Goal: Task Accomplishment & Management: Use online tool/utility

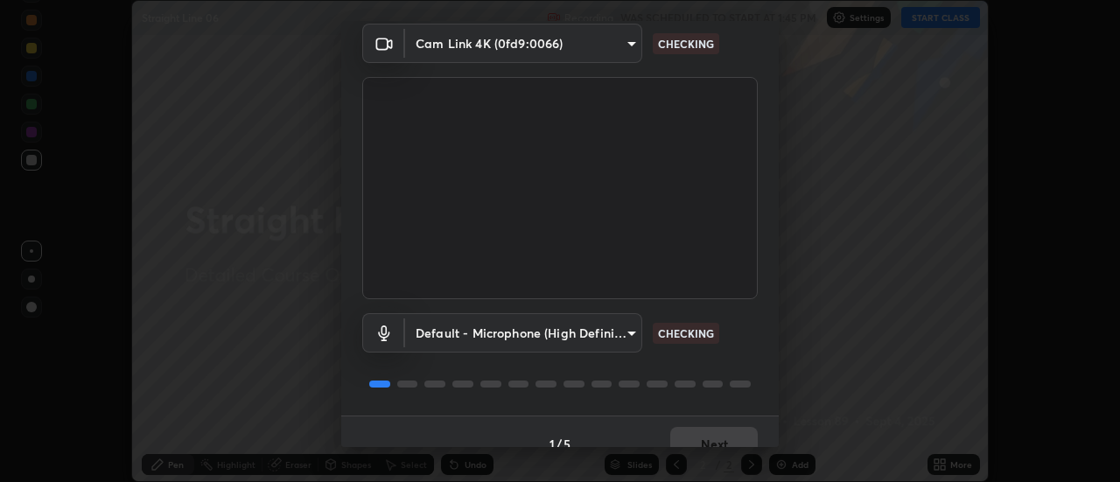
scroll to position [92, 0]
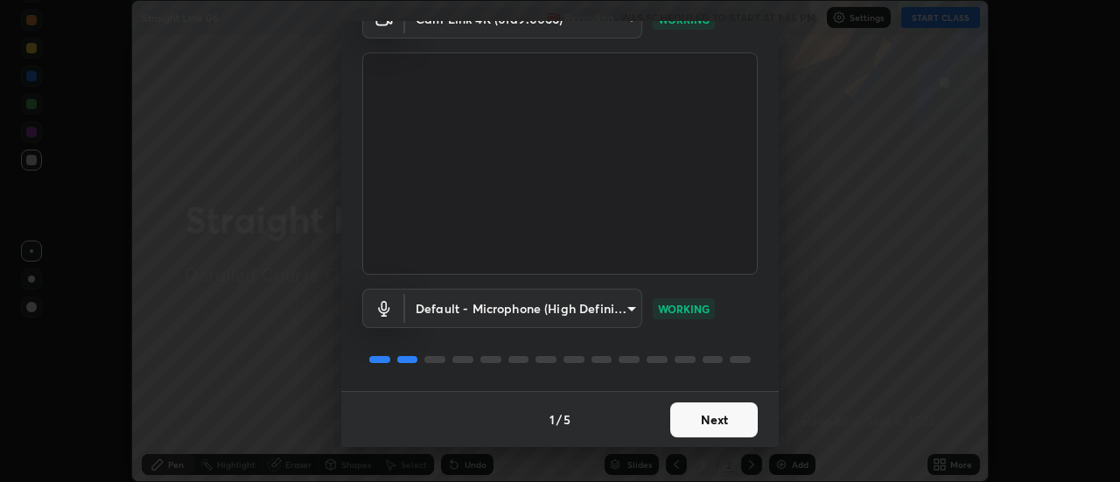
click at [722, 417] on button "Next" at bounding box center [713, 419] width 87 height 35
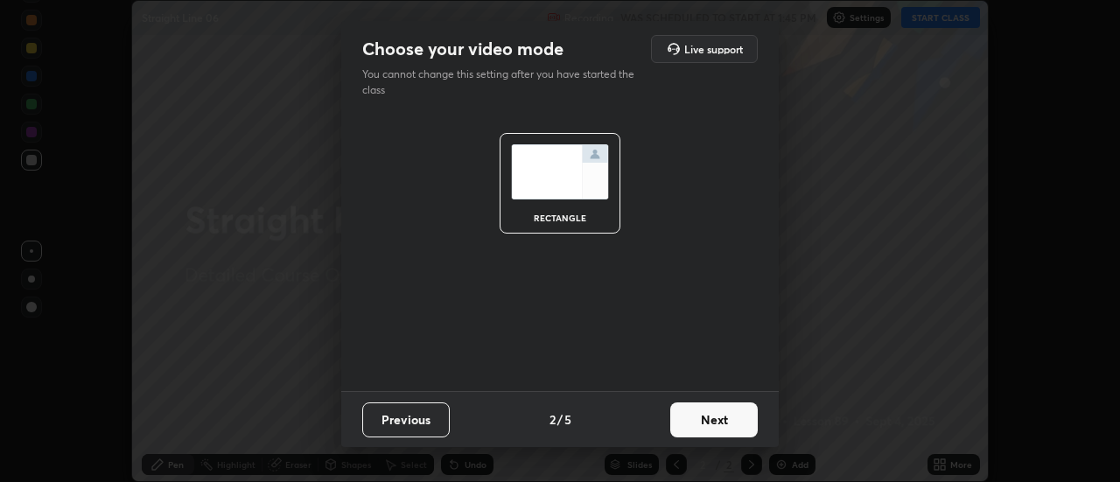
scroll to position [0, 0]
click at [745, 423] on button "Next" at bounding box center [713, 419] width 87 height 35
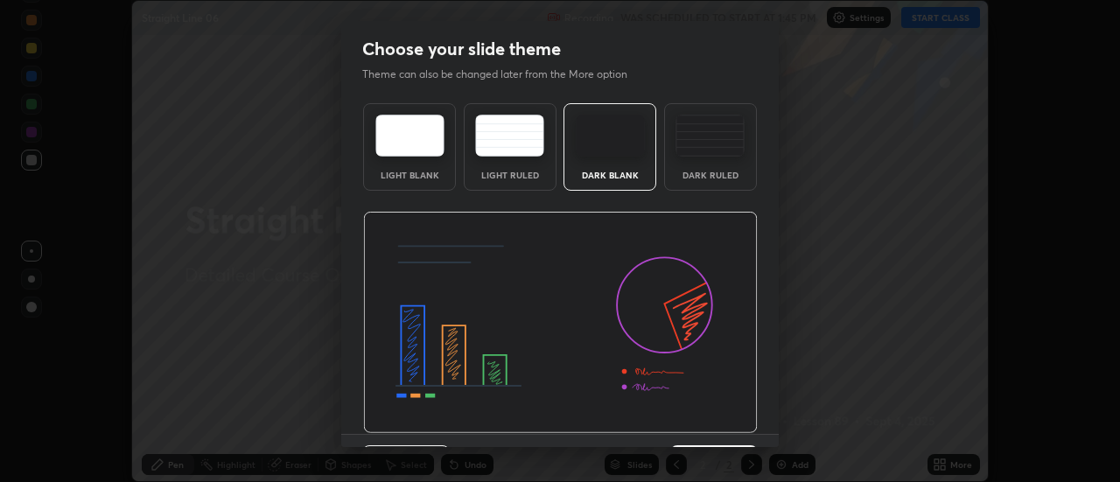
scroll to position [43, 0]
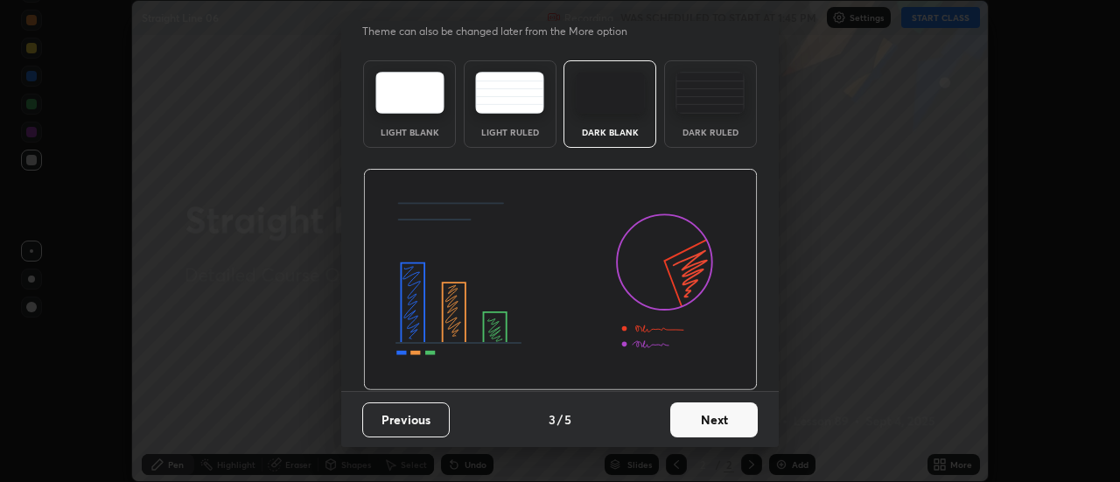
click at [741, 427] on button "Next" at bounding box center [713, 419] width 87 height 35
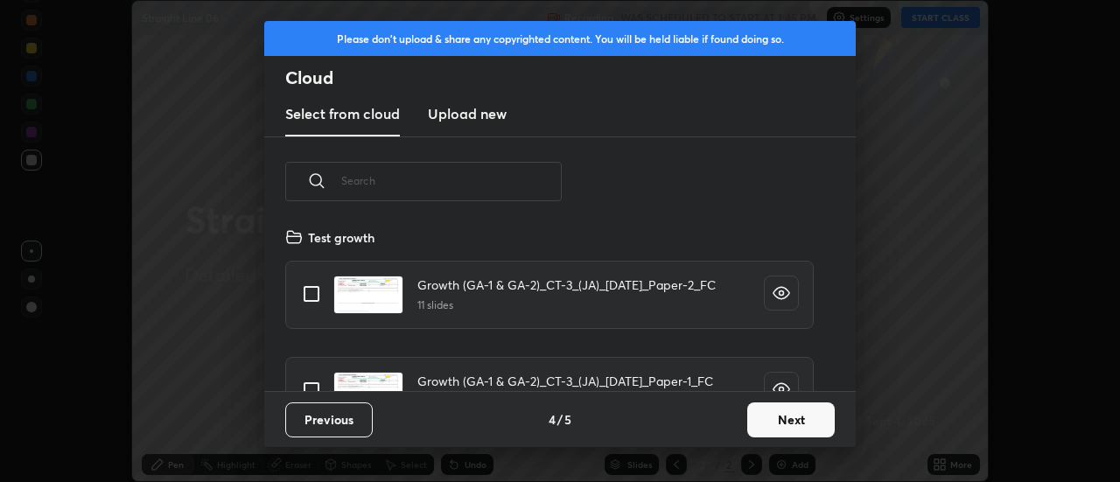
click at [777, 434] on button "Next" at bounding box center [790, 419] width 87 height 35
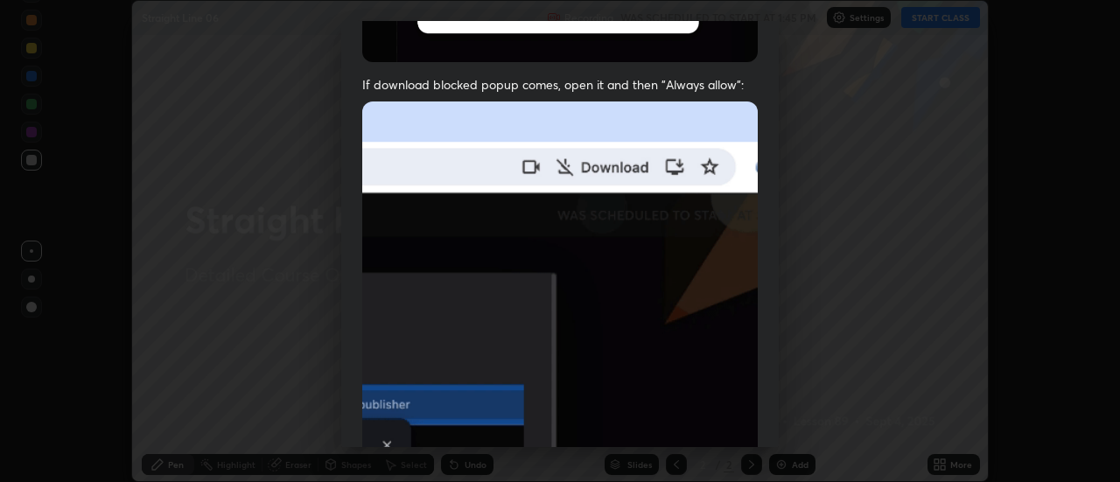
scroll to position [370, 0]
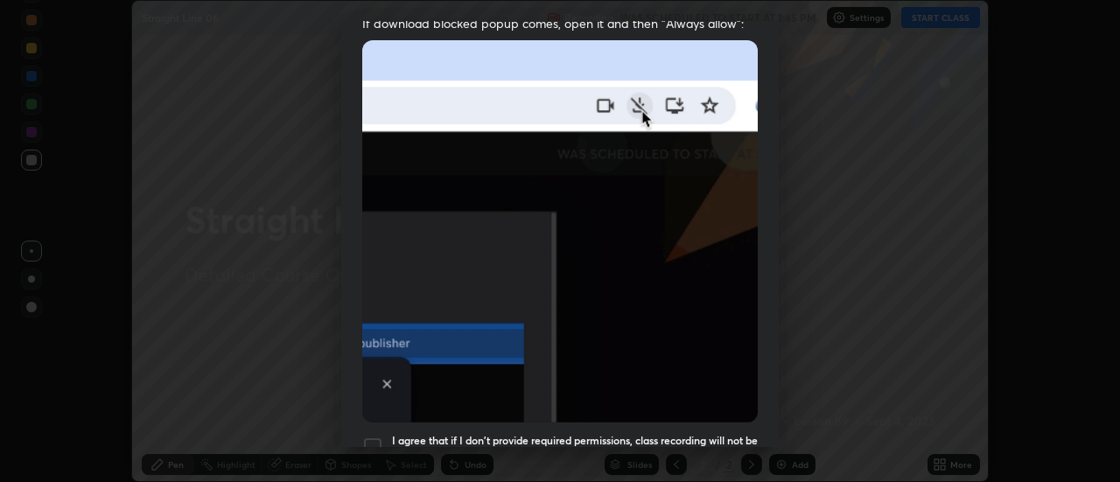
click at [367, 441] on div at bounding box center [372, 447] width 21 height 21
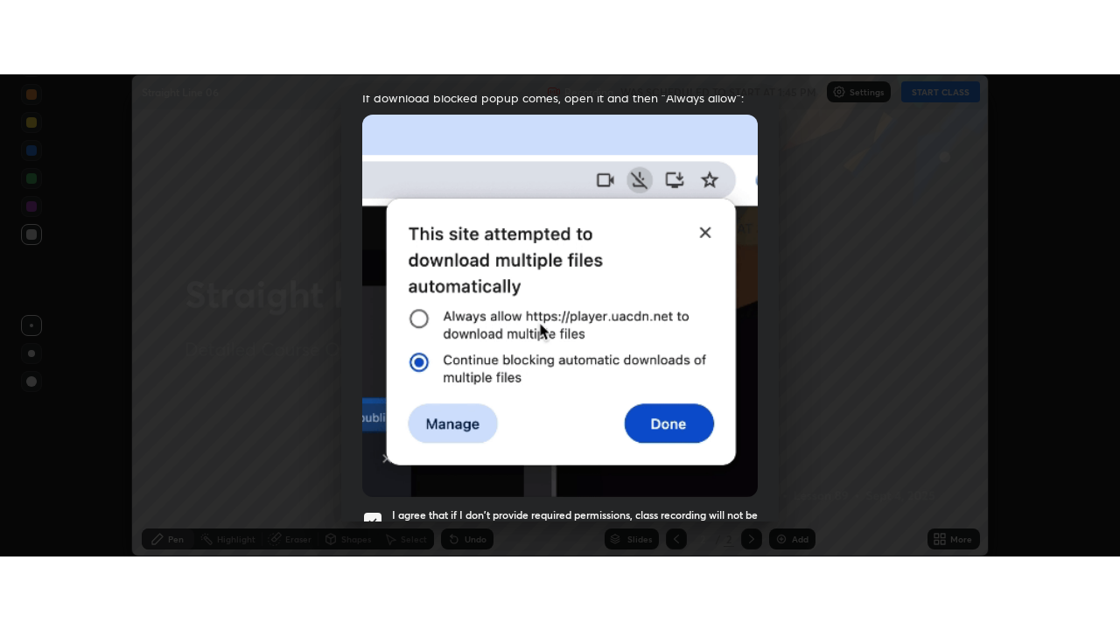
scroll to position [449, 0]
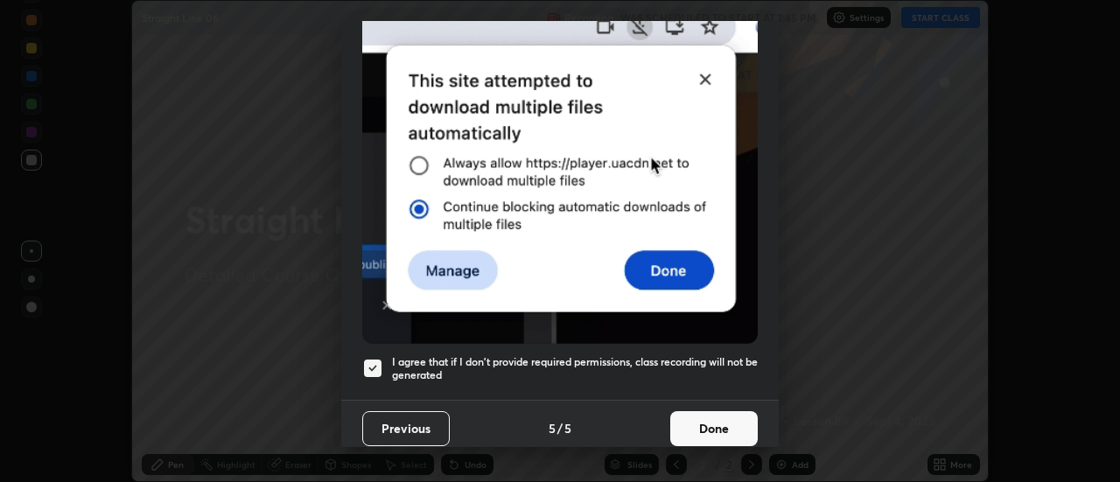
click at [725, 425] on button "Done" at bounding box center [713, 428] width 87 height 35
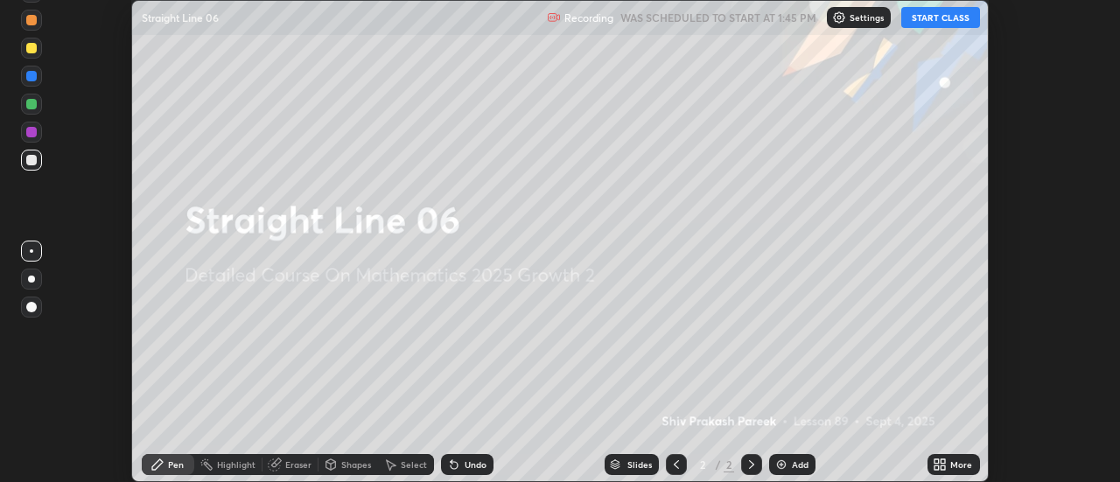
click at [927, 14] on button "START CLASS" at bounding box center [940, 17] width 79 height 21
click at [782, 470] on img at bounding box center [781, 465] width 14 height 14
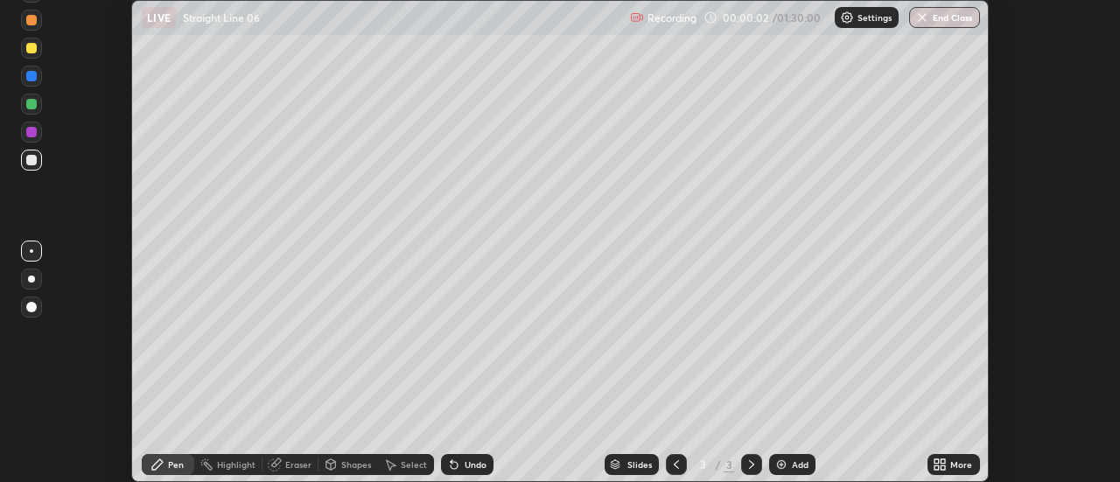
click at [951, 465] on div "More" at bounding box center [961, 464] width 22 height 9
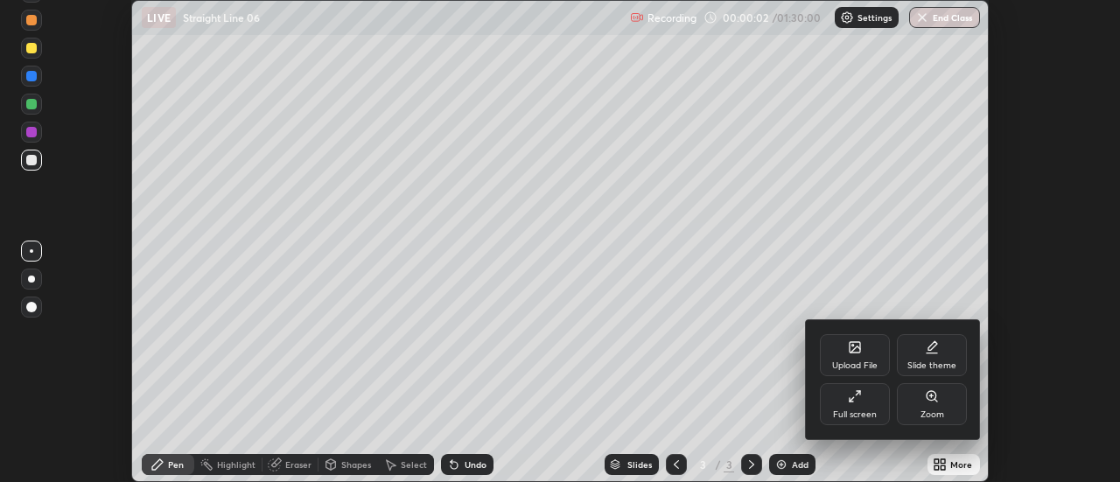
click at [849, 405] on div "Full screen" at bounding box center [855, 404] width 70 height 42
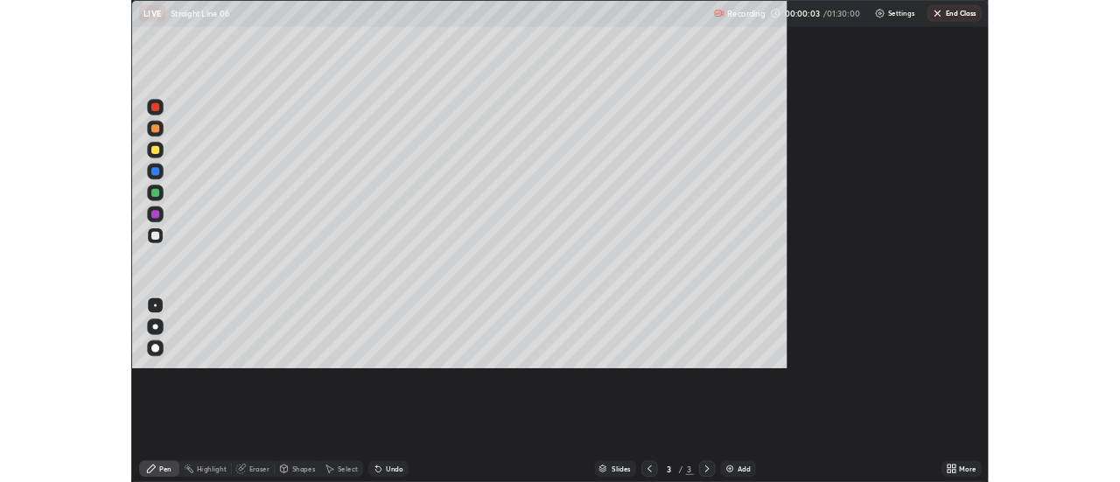
scroll to position [630, 1120]
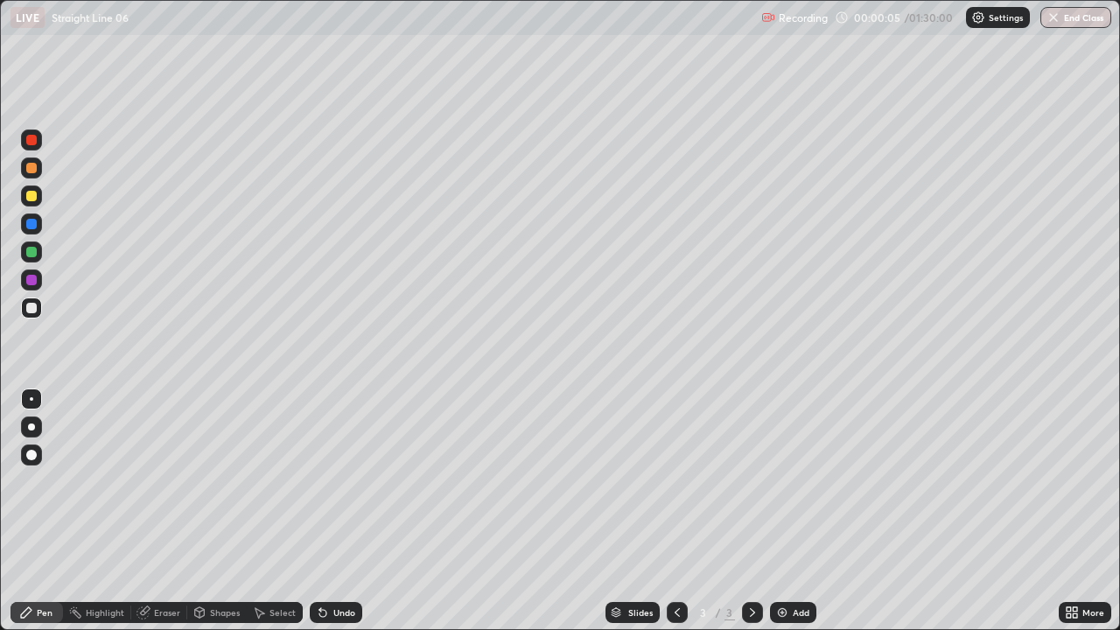
click at [996, 26] on div "Settings" at bounding box center [998, 17] width 64 height 21
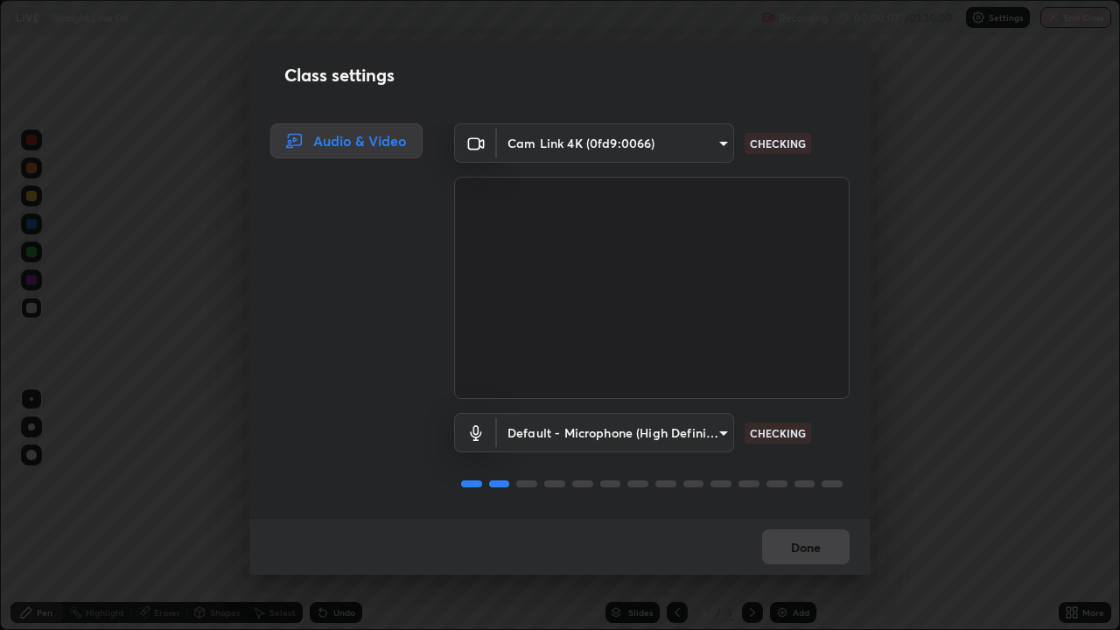
click at [938, 414] on div "Class settings Audio & Video Cam Link 4K (0fd9:0066) 89e8e5f9f3a3ea7f4e6b6d8868…" at bounding box center [560, 315] width 1120 height 630
click at [928, 414] on div "Class settings Audio & Video Cam Link 4K (0fd9:0066) 89e8e5f9f3a3ea7f4e6b6d8868…" at bounding box center [560, 315] width 1120 height 630
click at [941, 409] on div "Class settings Audio & Video Cam Link 4K (0fd9:0066) 89e8e5f9f3a3ea7f4e6b6d8868…" at bounding box center [560, 315] width 1120 height 630
click at [703, 430] on body "Erase all LIVE Straight Line 06 Recording 00:00:10 / 01:30:00 Settings End Clas…" at bounding box center [560, 315] width 1120 height 630
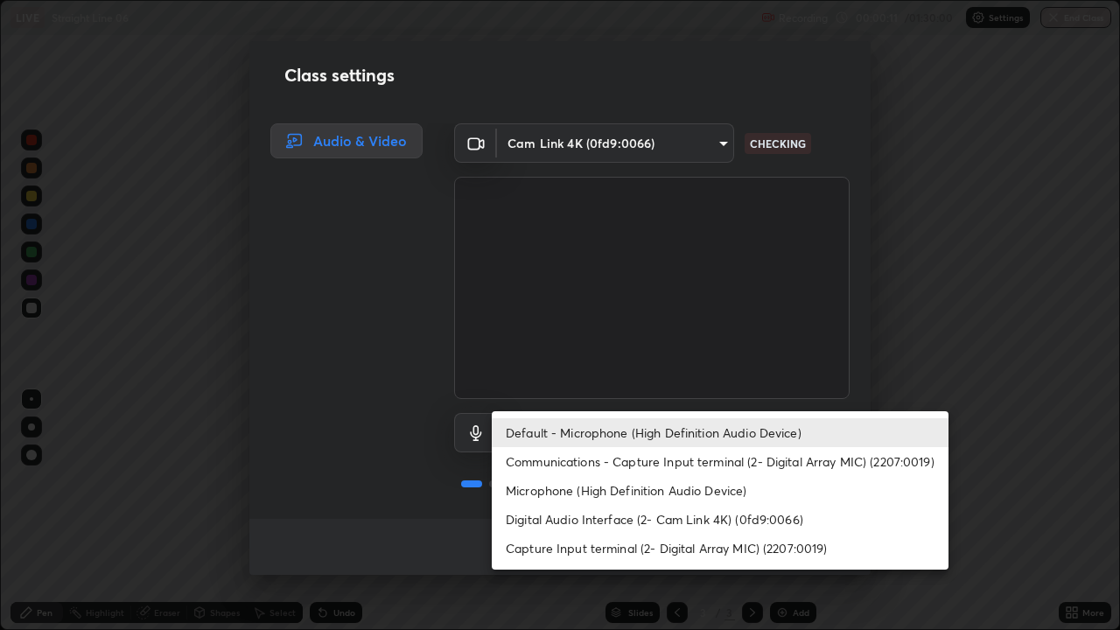
click at [689, 427] on li "Default - Microphone (High Definition Audio Device)" at bounding box center [720, 432] width 457 height 29
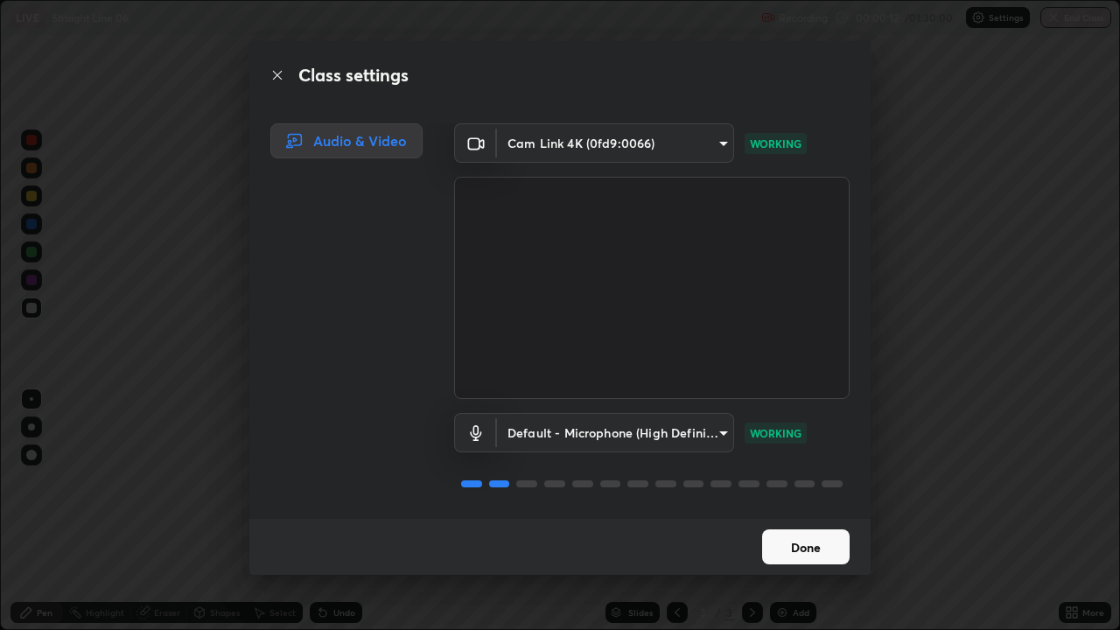
click at [815, 481] on button "Done" at bounding box center [805, 546] width 87 height 35
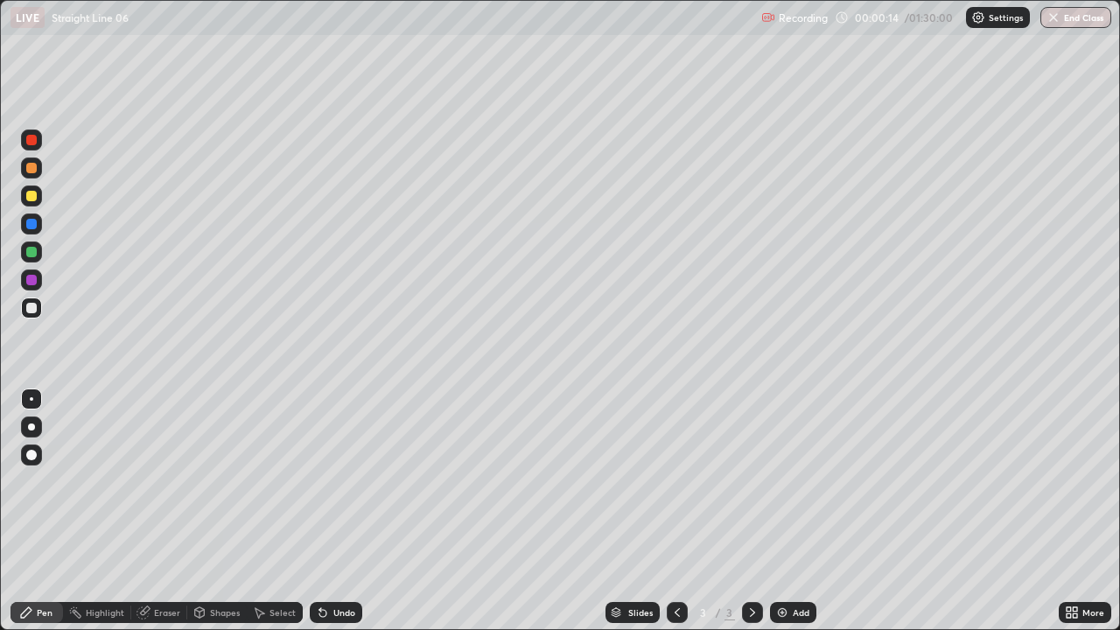
click at [1084, 481] on div "More" at bounding box center [1093, 612] width 22 height 9
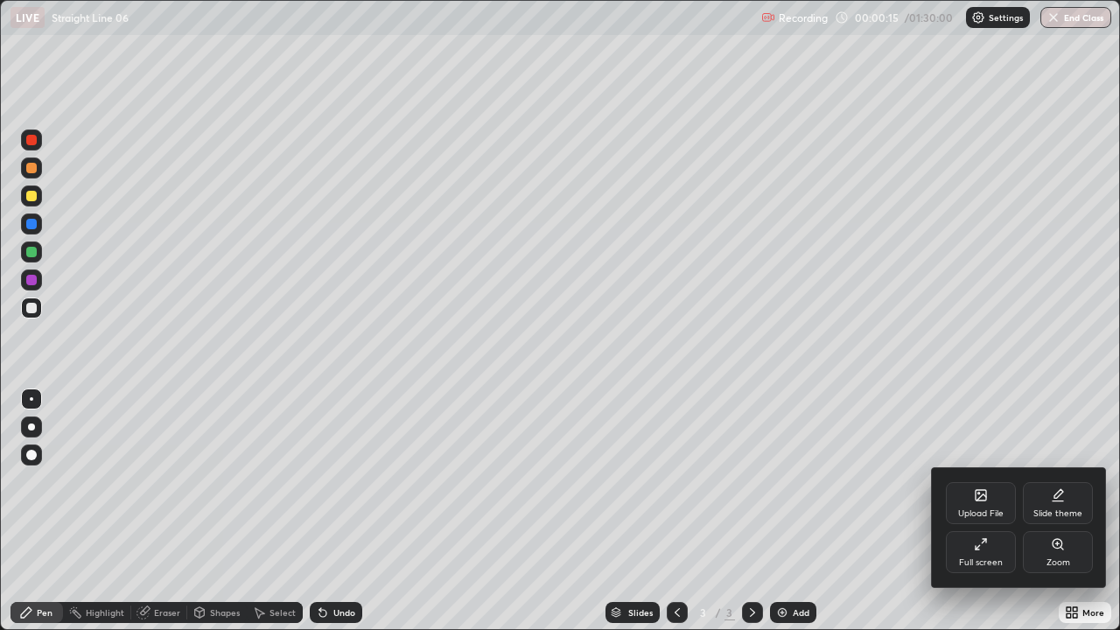
click at [982, 481] on icon at bounding box center [981, 544] width 14 height 14
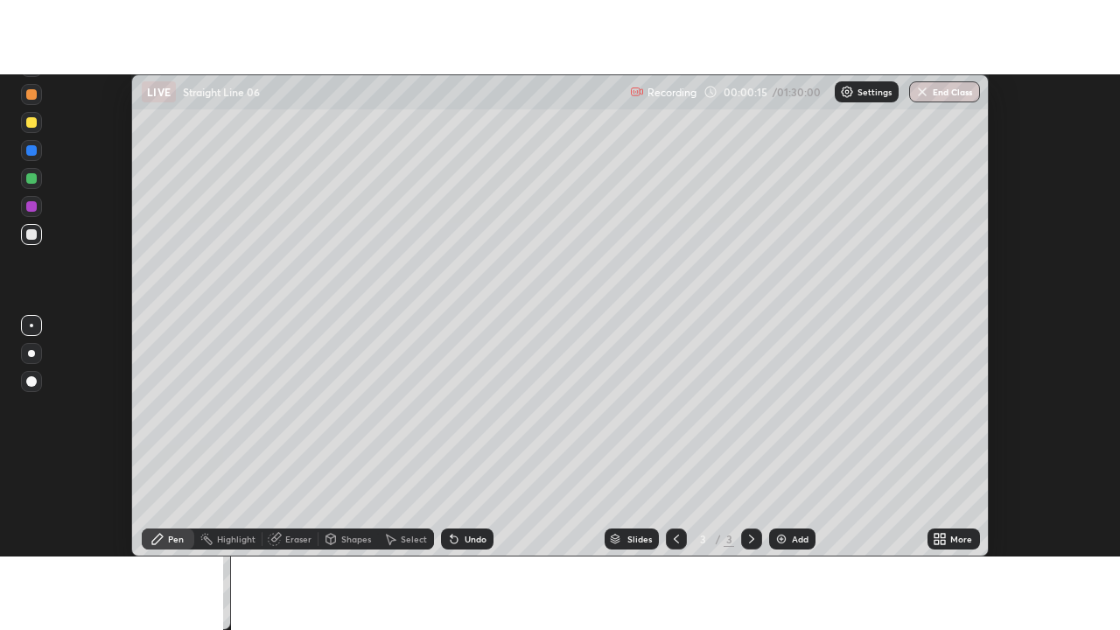
scroll to position [87006, 86368]
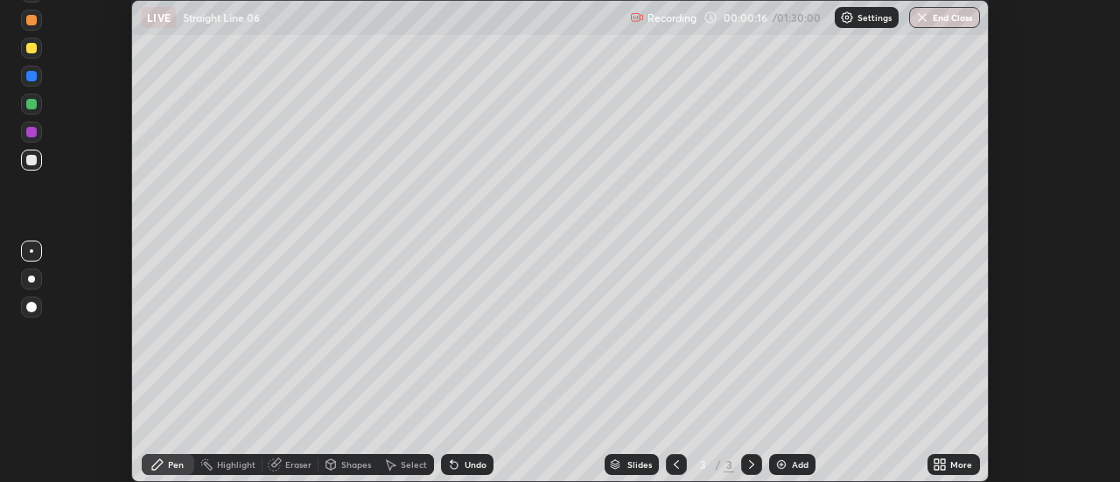
click at [955, 455] on div "More" at bounding box center [953, 464] width 52 height 21
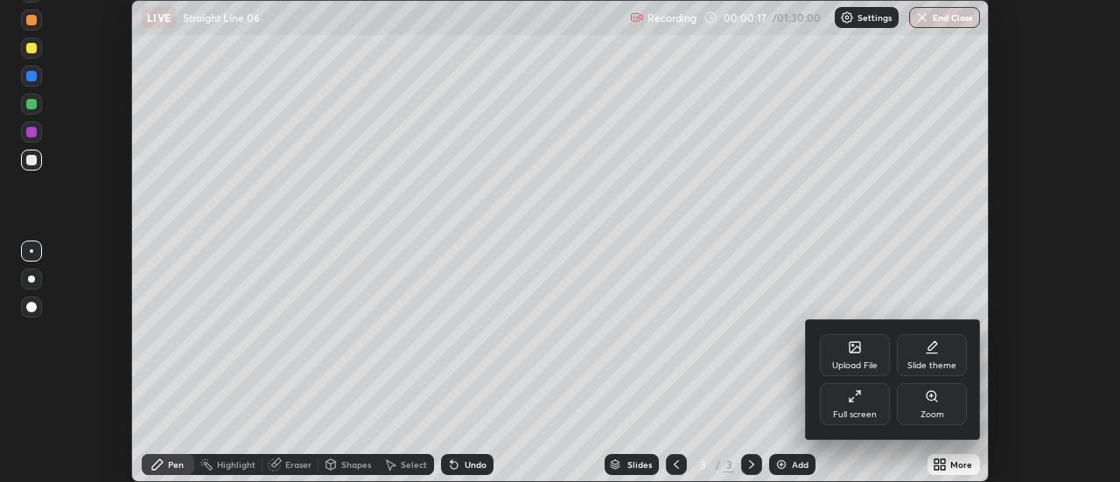
click at [926, 357] on div "Slide theme" at bounding box center [932, 355] width 70 height 42
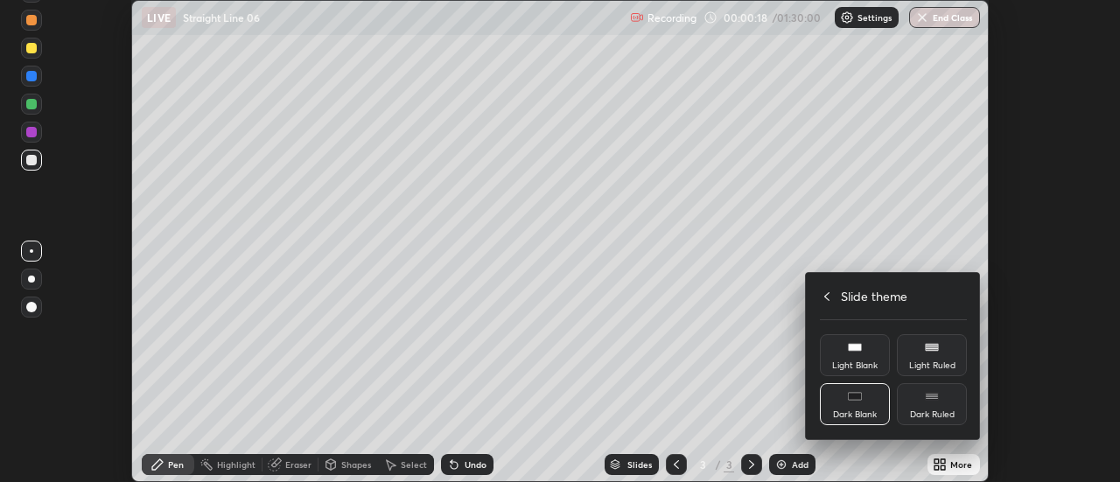
click at [933, 400] on rect at bounding box center [931, 396] width 13 height 7
click at [829, 294] on icon at bounding box center [827, 297] width 14 height 14
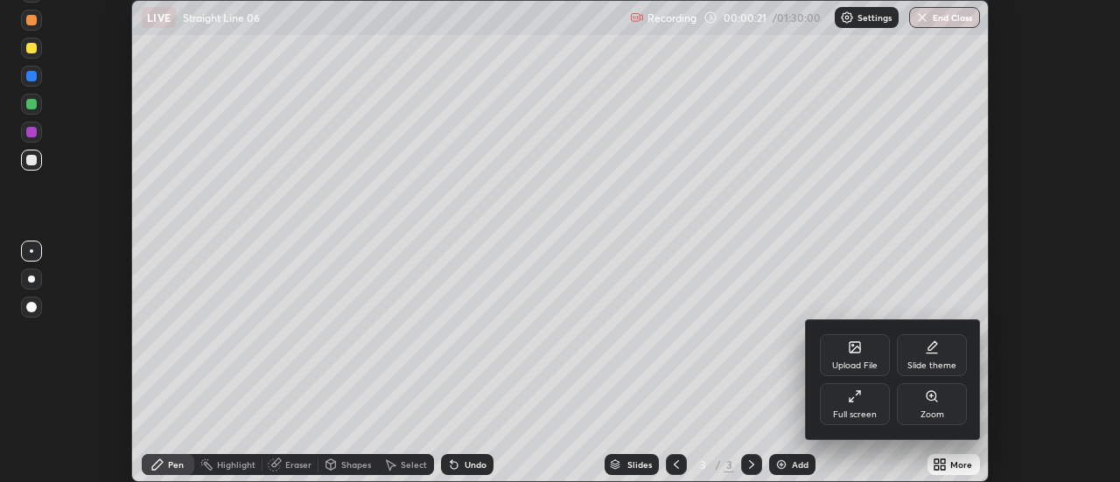
click at [864, 407] on div "Full screen" at bounding box center [855, 404] width 70 height 42
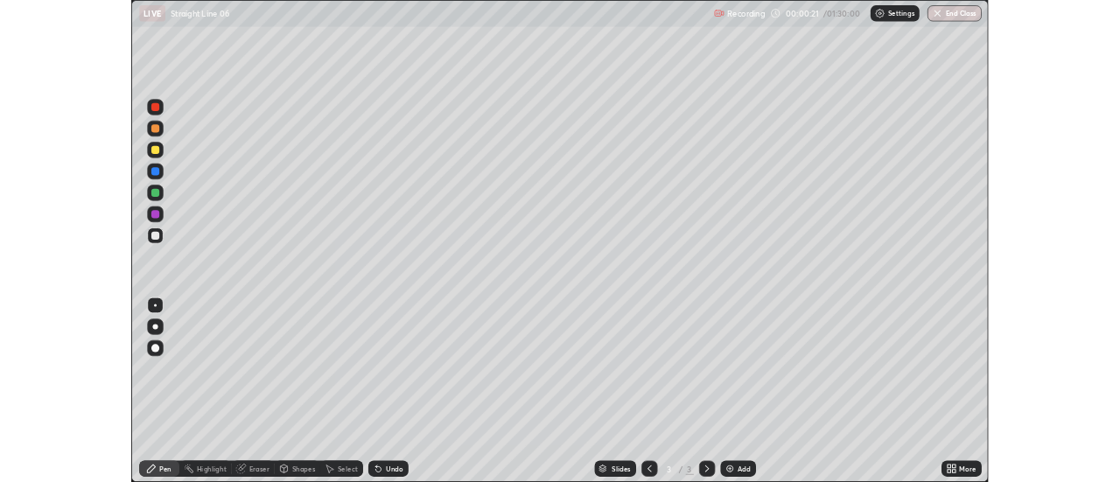
scroll to position [630, 1120]
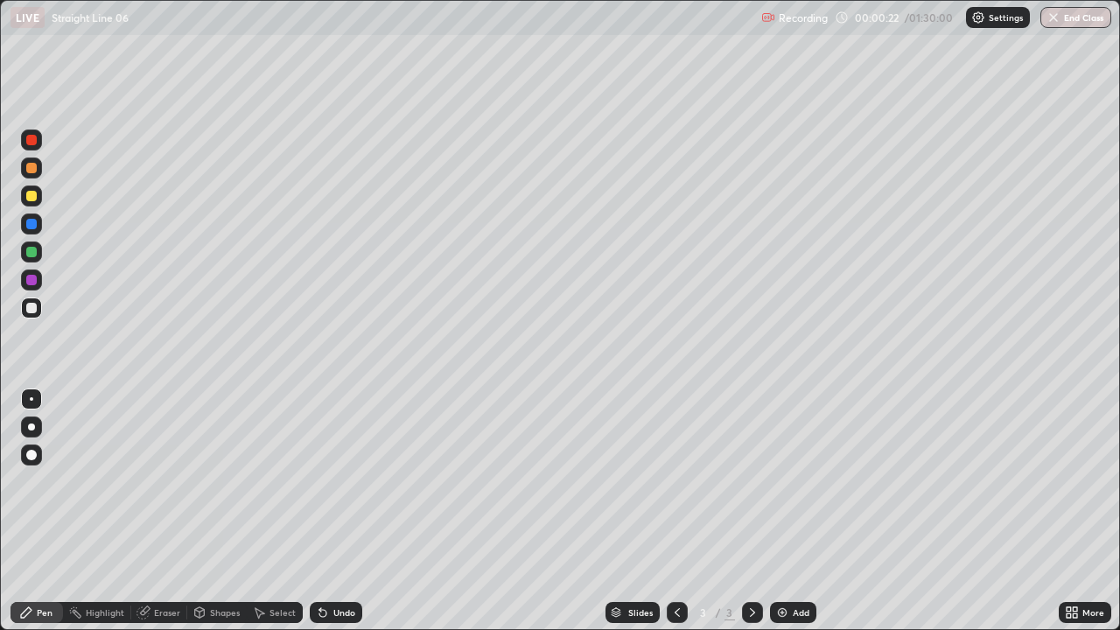
click at [793, 481] on div "Add" at bounding box center [801, 612] width 17 height 9
click at [36, 250] on div at bounding box center [31, 252] width 10 height 10
click at [30, 310] on div at bounding box center [31, 308] width 10 height 10
click at [31, 141] on div at bounding box center [31, 140] width 10 height 10
click at [29, 304] on div at bounding box center [31, 308] width 10 height 10
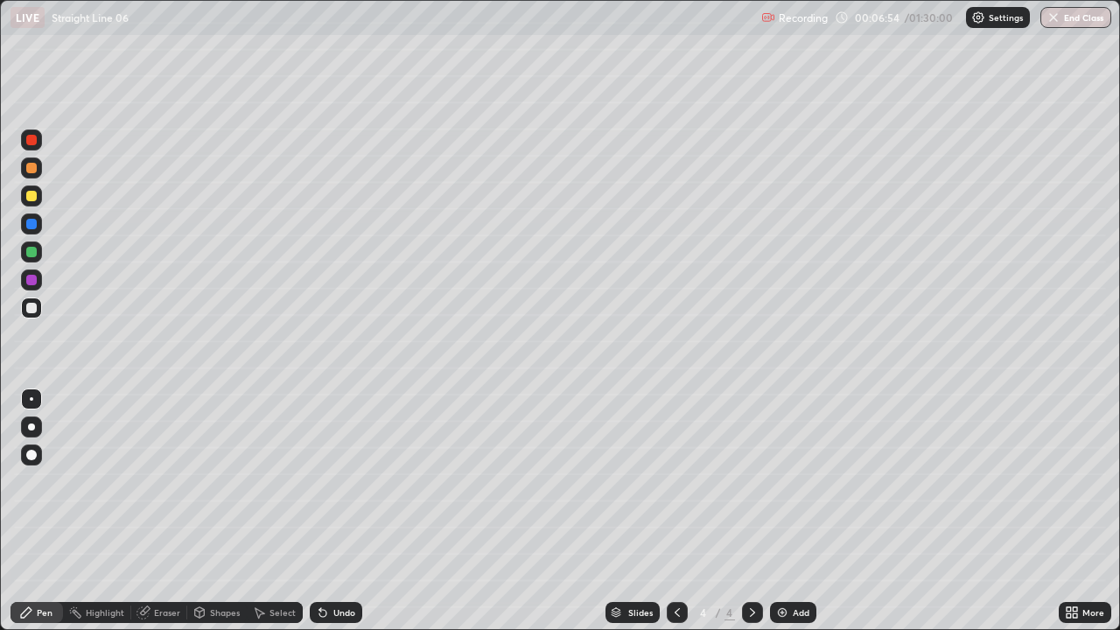
click at [788, 481] on div "Add" at bounding box center [793, 612] width 46 height 21
click at [789, 481] on div "Add" at bounding box center [793, 612] width 46 height 21
click at [163, 481] on div "Eraser" at bounding box center [167, 612] width 26 height 9
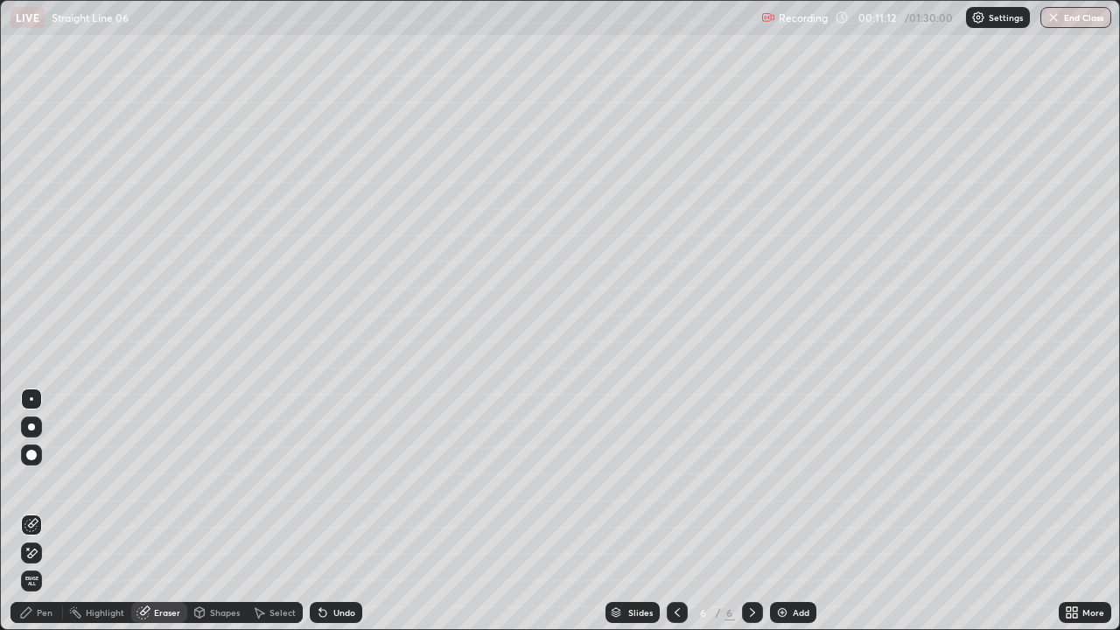
click at [29, 481] on icon at bounding box center [26, 612] width 10 height 10
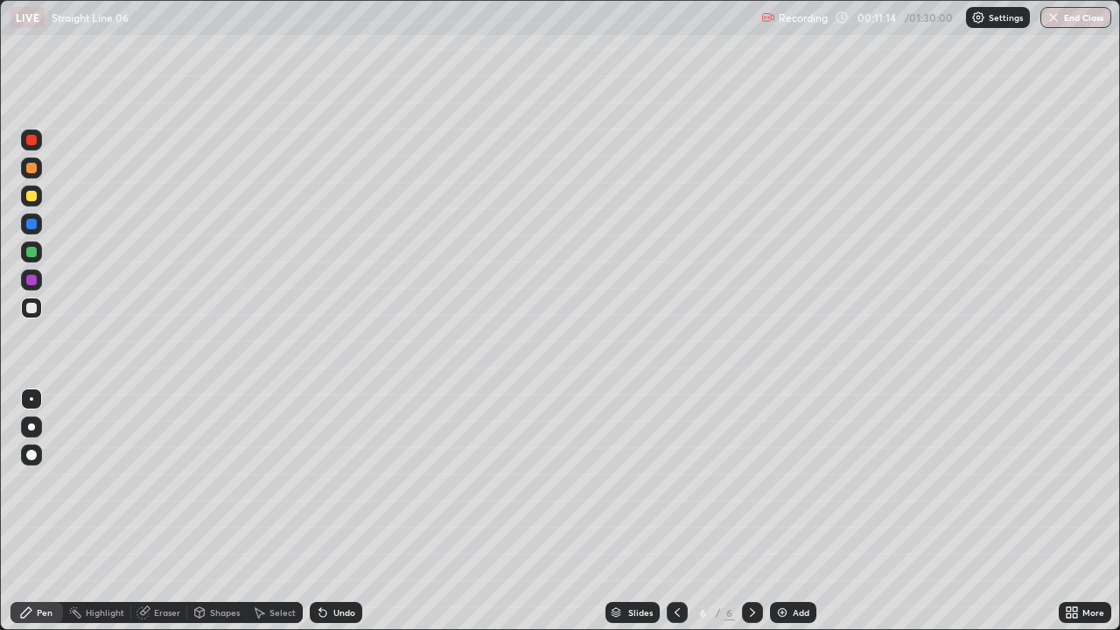
click at [157, 481] on div "Eraser" at bounding box center [167, 612] width 26 height 9
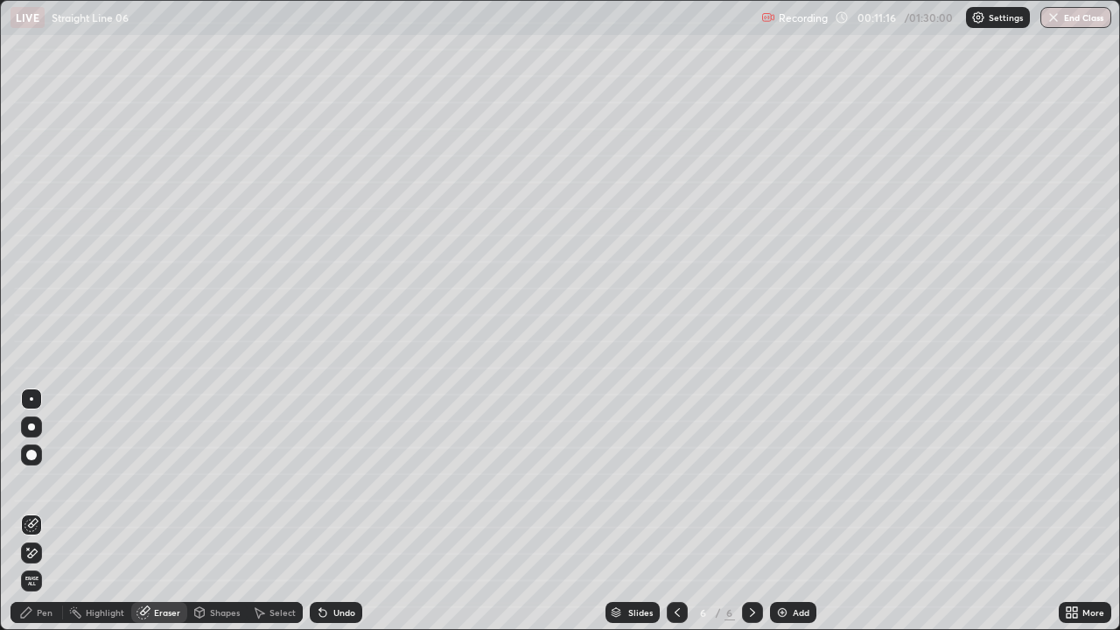
click at [38, 481] on div "Pen" at bounding box center [45, 612] width 16 height 9
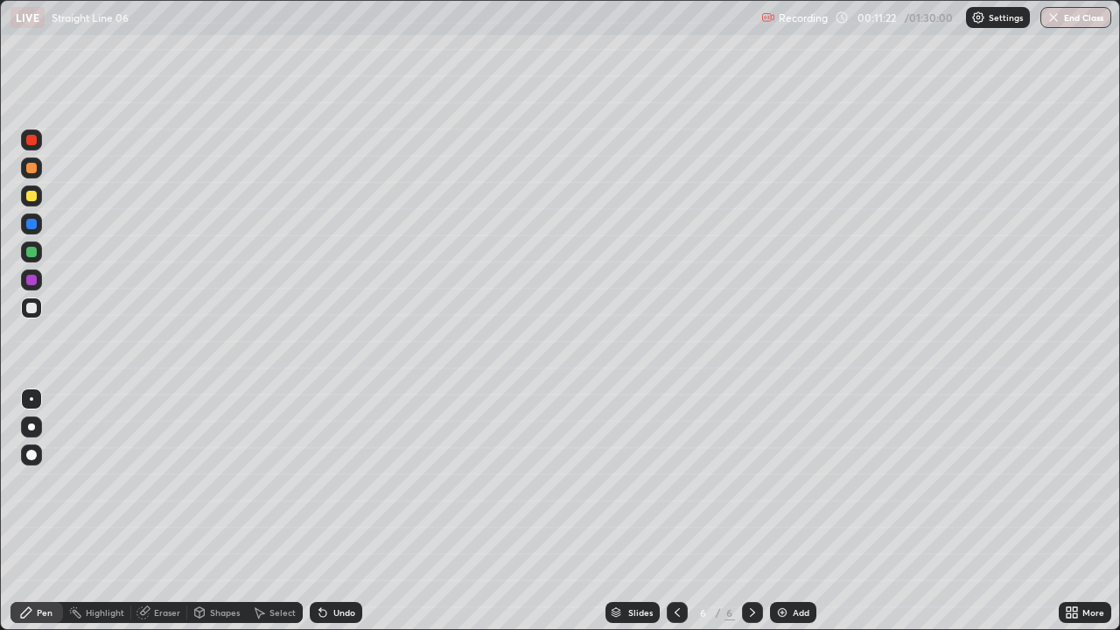
click at [151, 481] on div "Eraser" at bounding box center [159, 612] width 56 height 21
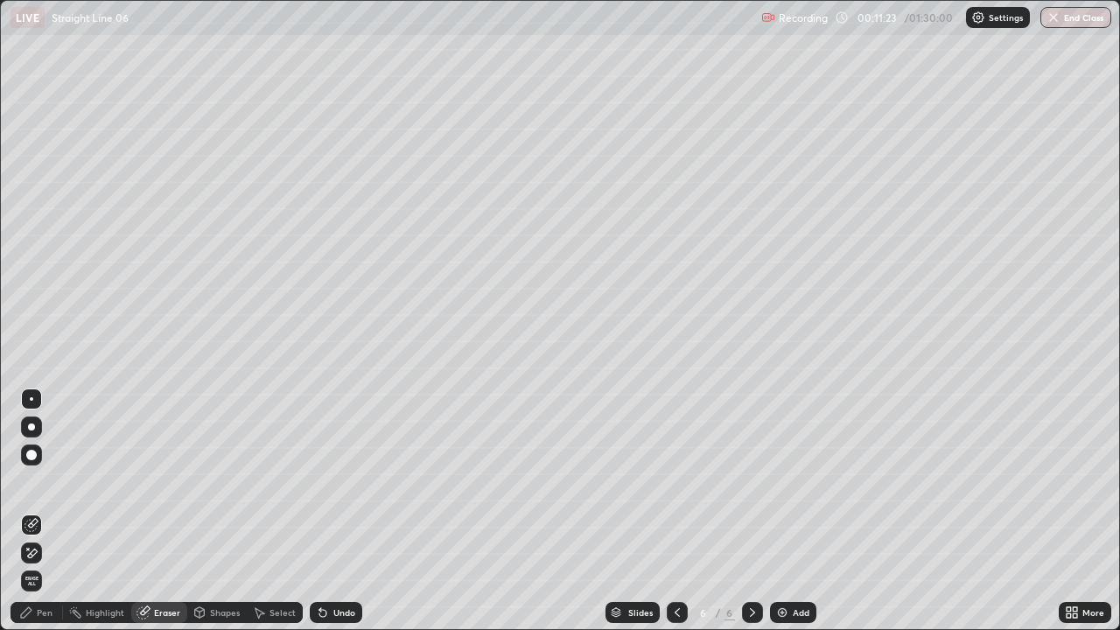
click at [39, 481] on div "Pen" at bounding box center [45, 612] width 16 height 9
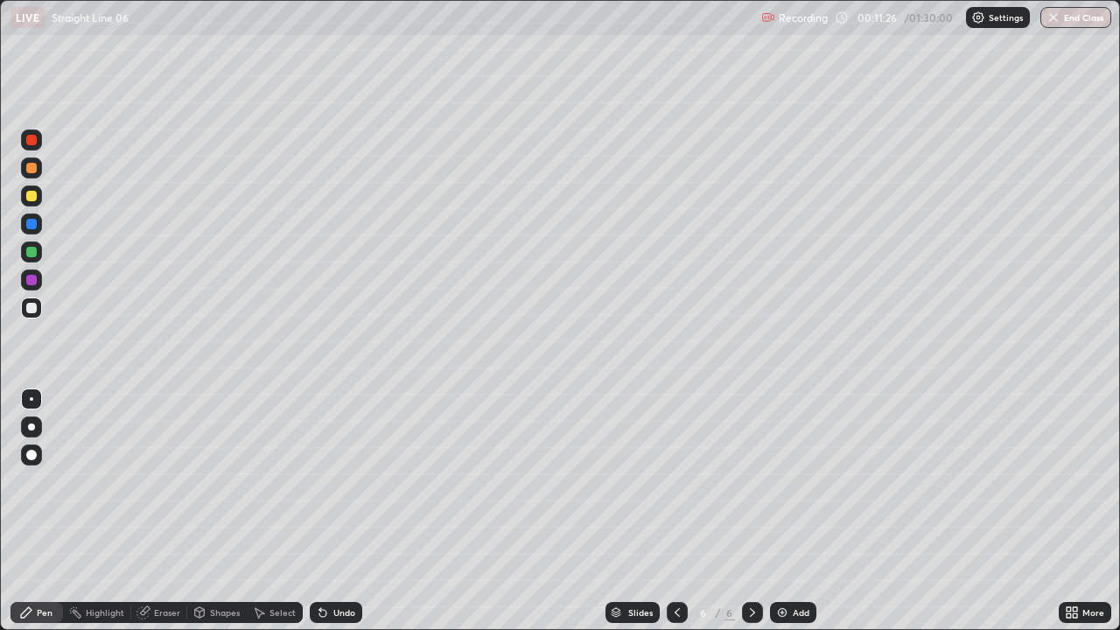
click at [171, 481] on div "Eraser" at bounding box center [167, 612] width 26 height 9
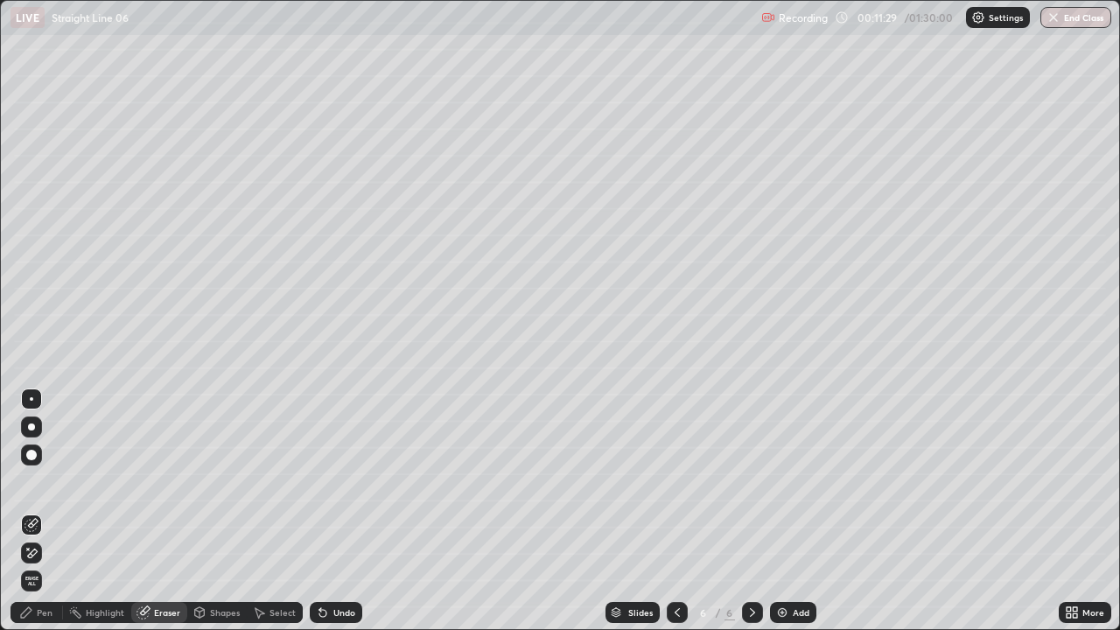
click at [24, 481] on icon at bounding box center [26, 612] width 10 height 10
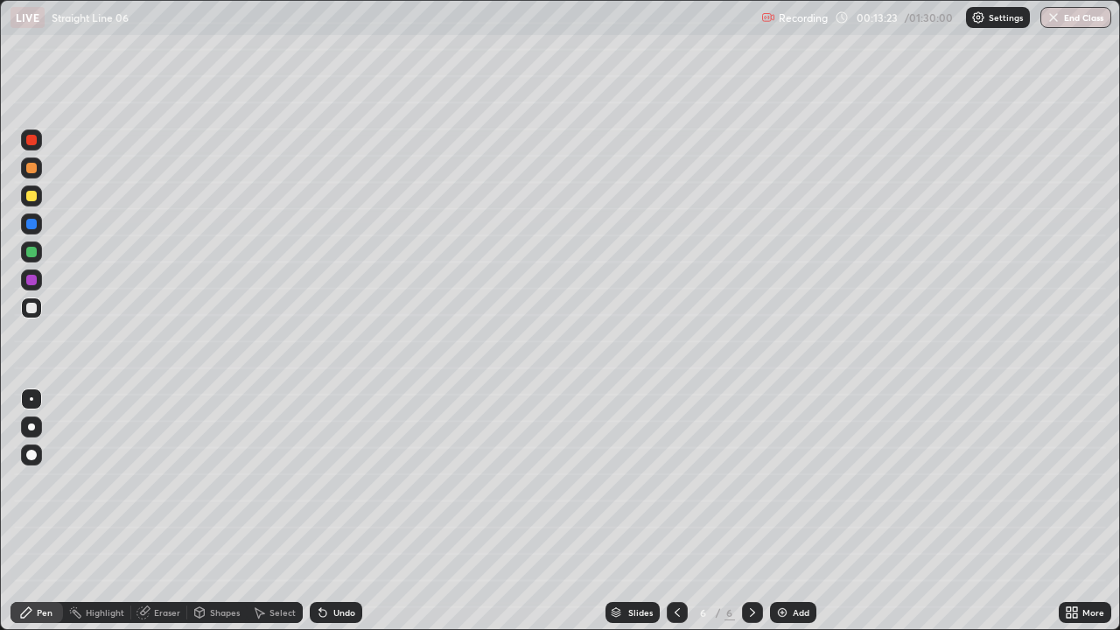
click at [803, 481] on div "Add" at bounding box center [801, 612] width 17 height 9
click at [793, 481] on div "Add" at bounding box center [801, 612] width 17 height 9
click at [31, 252] on div at bounding box center [31, 252] width 10 height 10
click at [31, 143] on div at bounding box center [31, 140] width 10 height 10
click at [800, 481] on div "Add" at bounding box center [801, 612] width 17 height 9
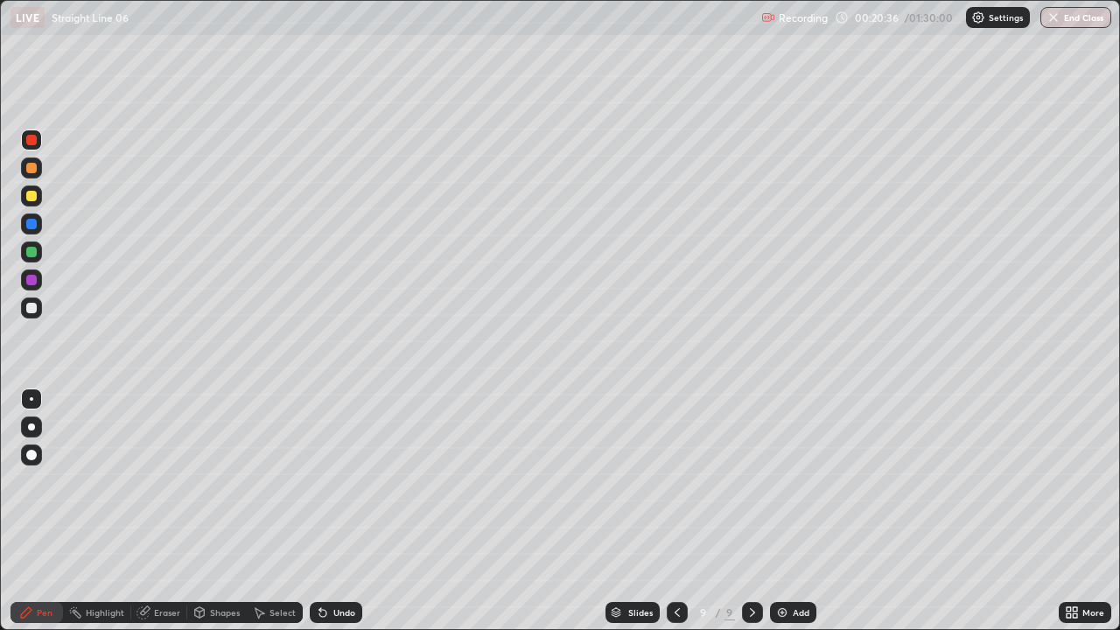
click at [213, 481] on div "Shapes" at bounding box center [225, 612] width 30 height 9
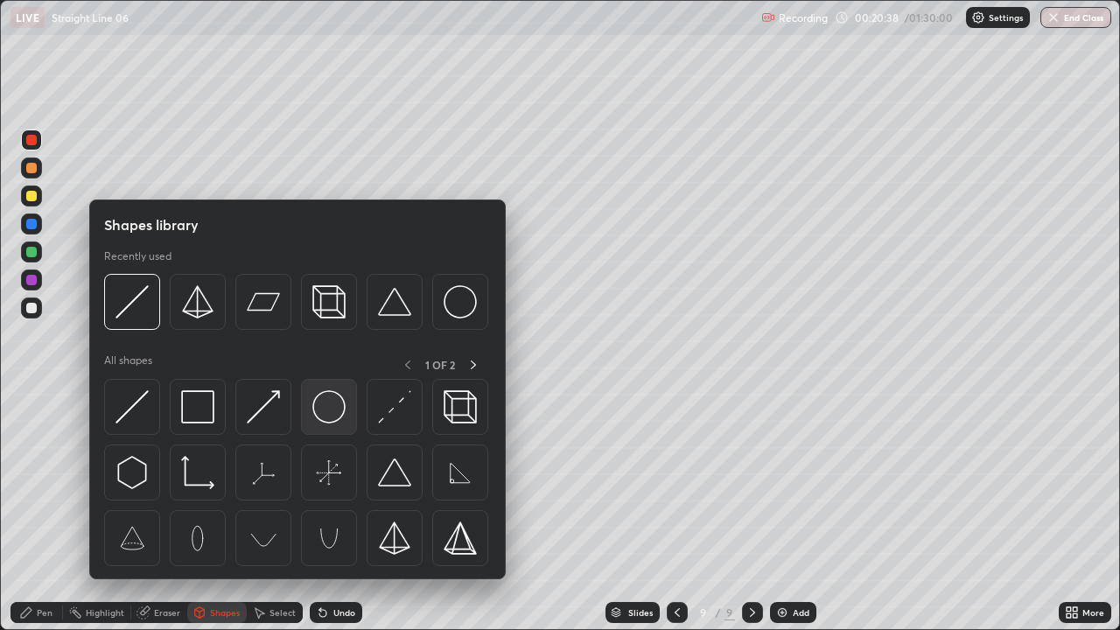
click at [319, 389] on div at bounding box center [329, 407] width 56 height 56
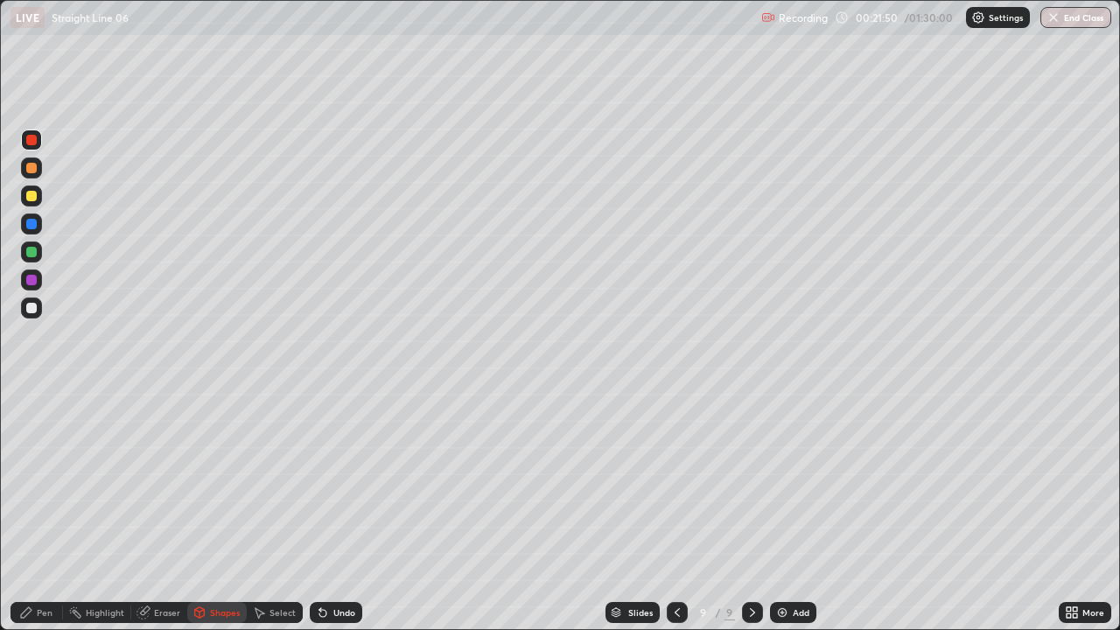
click at [334, 481] on div "Undo" at bounding box center [344, 612] width 22 height 9
click at [50, 481] on div "Pen" at bounding box center [36, 612] width 52 height 21
click at [342, 481] on div "Undo" at bounding box center [344, 612] width 22 height 9
click at [337, 481] on div "Undo" at bounding box center [344, 612] width 22 height 9
click at [338, 481] on div "Undo" at bounding box center [344, 612] width 22 height 9
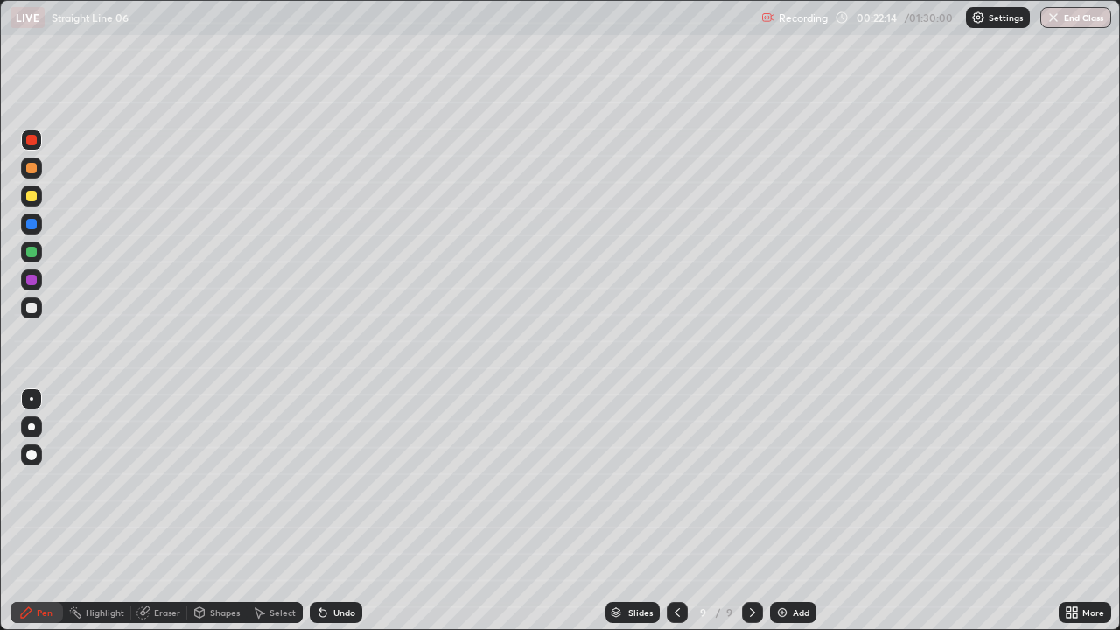
click at [339, 481] on div "Undo" at bounding box center [344, 612] width 22 height 9
click at [338, 481] on div "Undo" at bounding box center [344, 612] width 22 height 9
click at [339, 481] on div "Undo" at bounding box center [344, 612] width 22 height 9
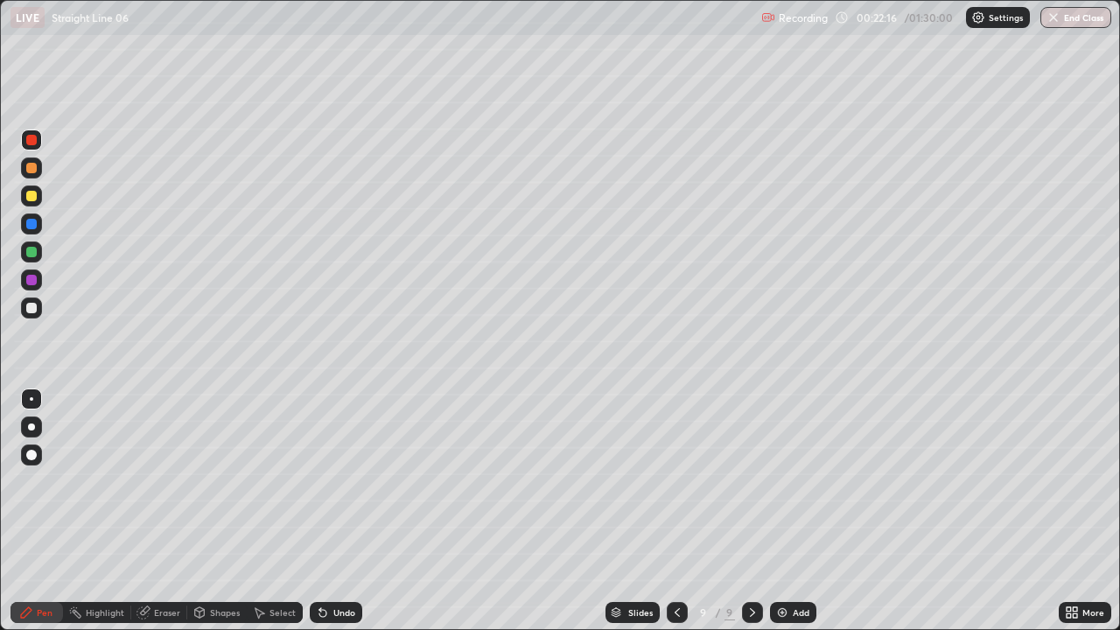
click at [341, 481] on div "Undo" at bounding box center [344, 612] width 22 height 9
click at [339, 481] on div "Undo" at bounding box center [344, 612] width 22 height 9
click at [336, 481] on div "Undo" at bounding box center [344, 612] width 22 height 9
click at [335, 481] on div "Undo" at bounding box center [344, 612] width 22 height 9
click at [333, 481] on div "Undo" at bounding box center [344, 612] width 22 height 9
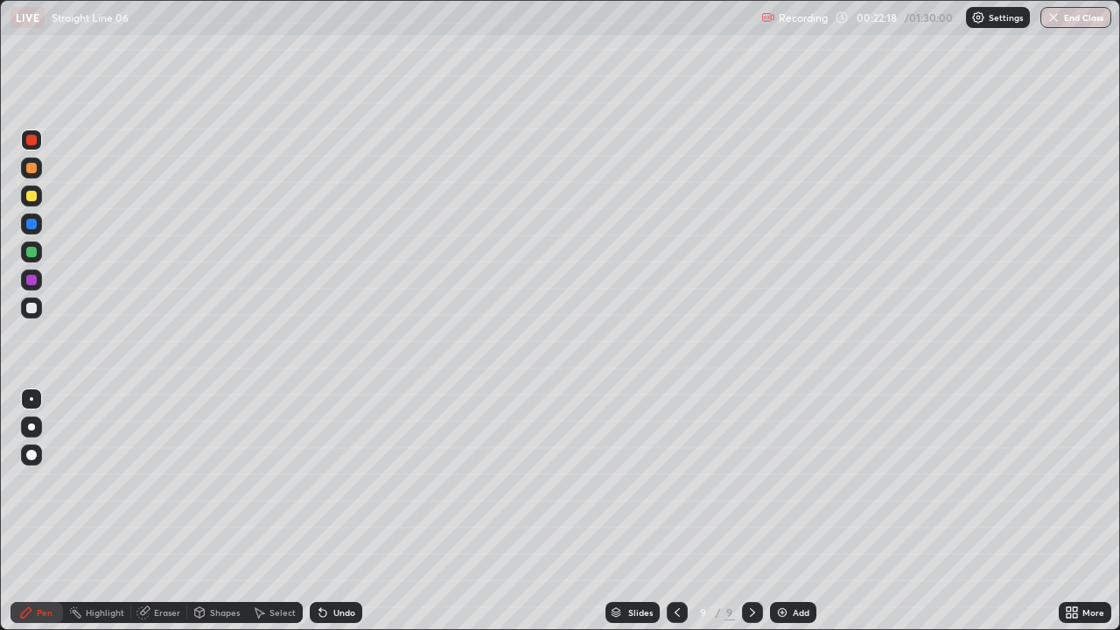
click at [343, 481] on div "Undo" at bounding box center [344, 612] width 22 height 9
click at [218, 481] on div "Shapes" at bounding box center [225, 612] width 30 height 9
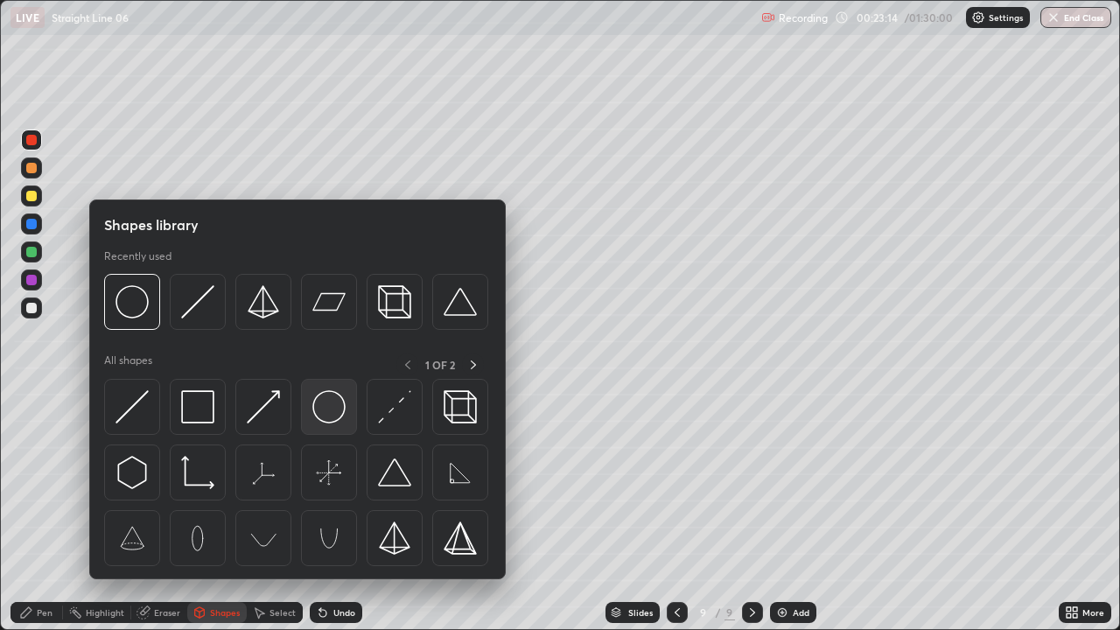
click at [321, 407] on img at bounding box center [328, 406] width 33 height 33
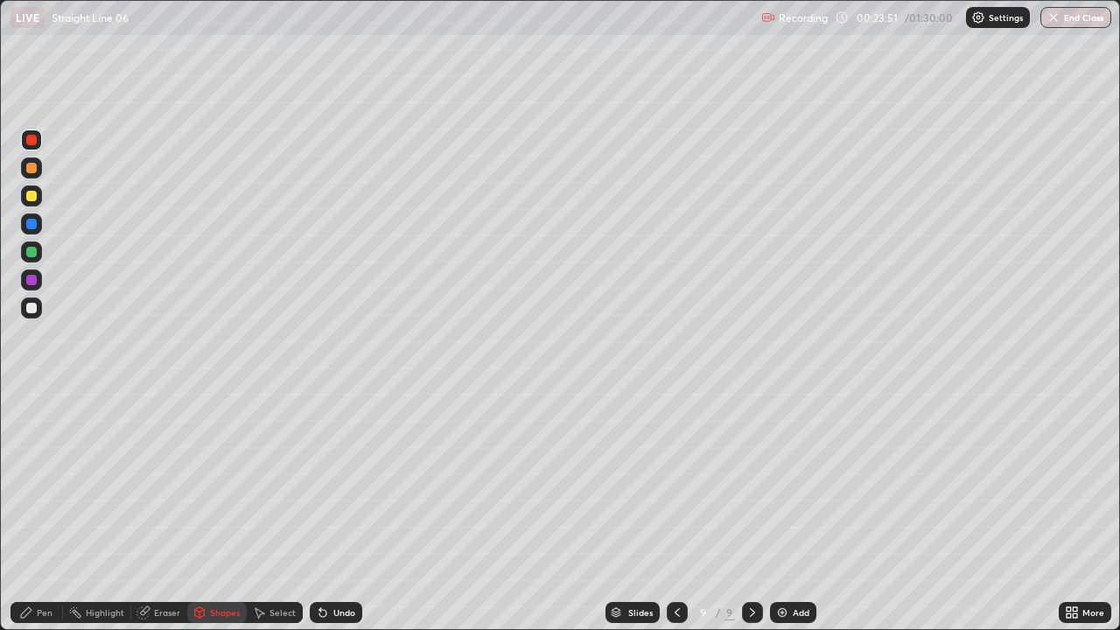
click at [333, 481] on div "Undo" at bounding box center [344, 612] width 22 height 9
click at [38, 481] on div "Pen" at bounding box center [45, 612] width 16 height 9
click at [219, 481] on div "Shapes" at bounding box center [225, 612] width 30 height 9
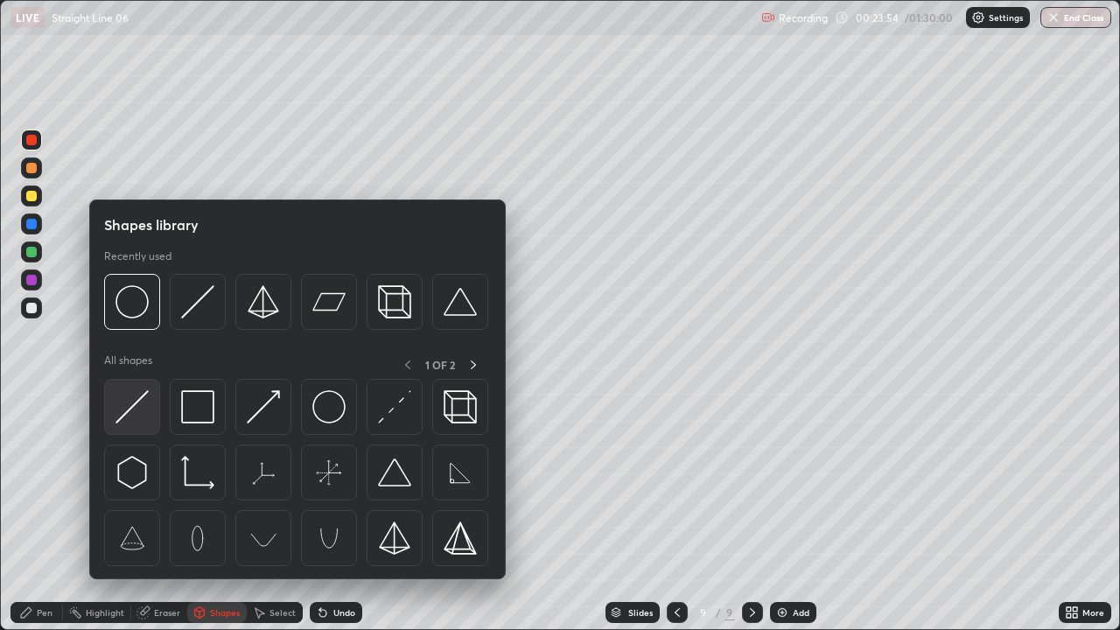
click at [145, 409] on img at bounding box center [131, 406] width 33 height 33
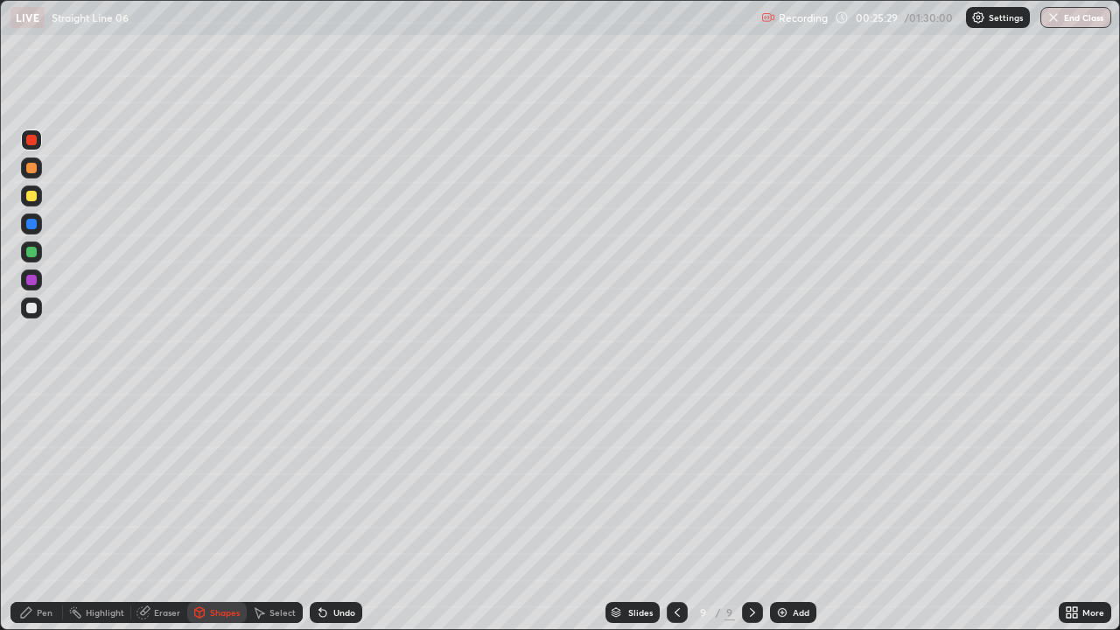
click at [46, 481] on div "Pen" at bounding box center [45, 612] width 16 height 9
click at [339, 481] on div "Undo" at bounding box center [344, 612] width 22 height 9
click at [342, 481] on div "Undo" at bounding box center [344, 612] width 22 height 9
click at [343, 481] on div "Undo" at bounding box center [344, 612] width 22 height 9
click at [340, 481] on div "Undo" at bounding box center [344, 612] width 22 height 9
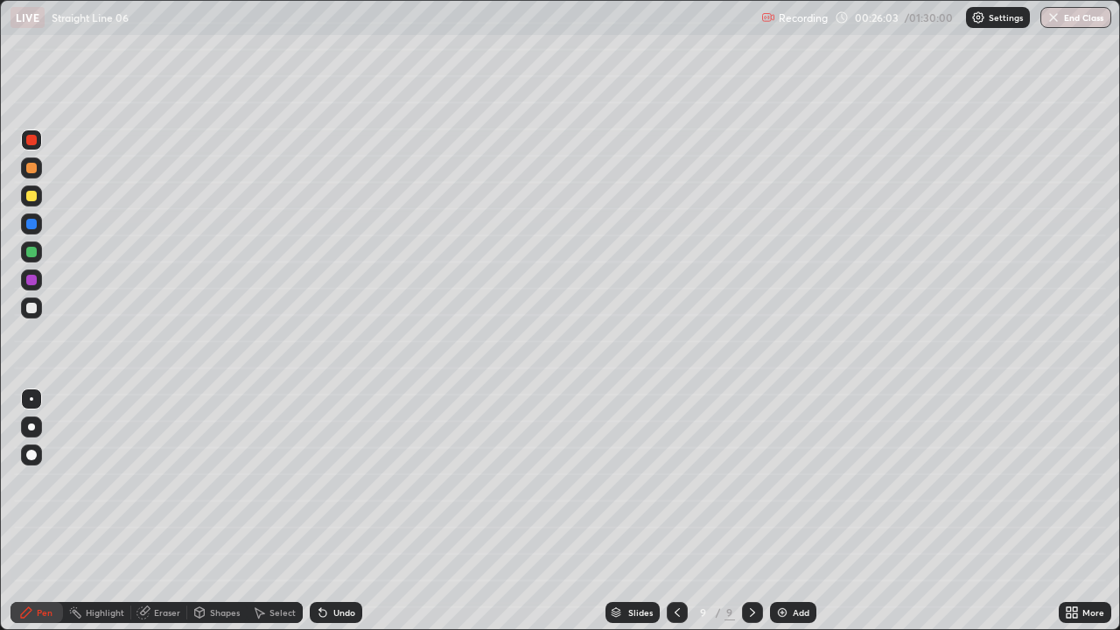
click at [338, 481] on div "Undo" at bounding box center [344, 612] width 22 height 9
click at [198, 481] on icon at bounding box center [200, 611] width 10 height 3
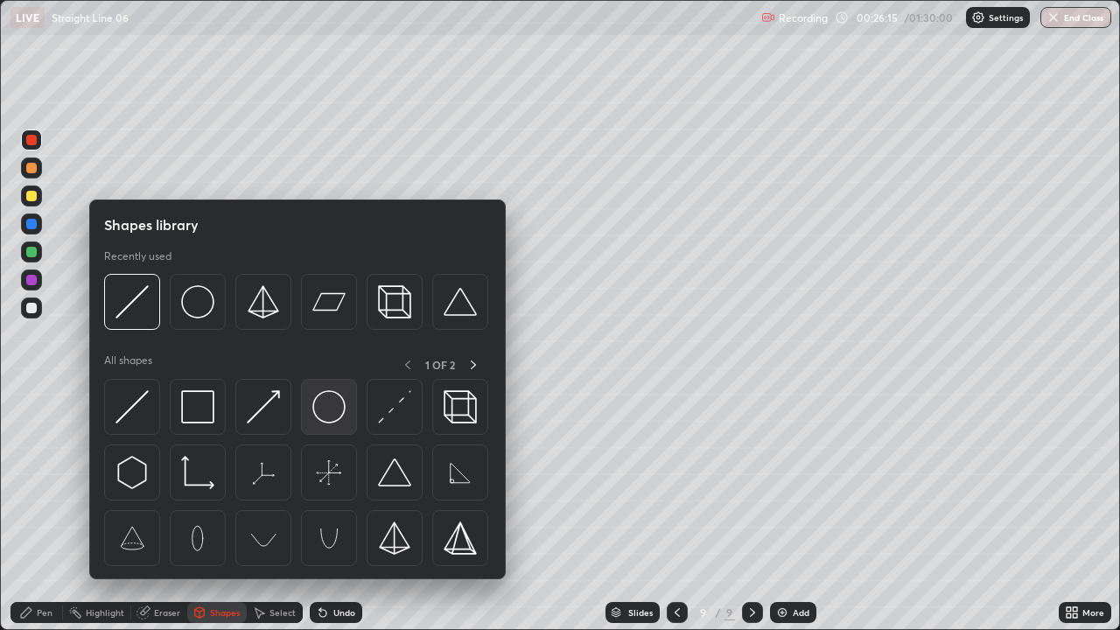
click at [326, 415] on img at bounding box center [328, 406] width 33 height 33
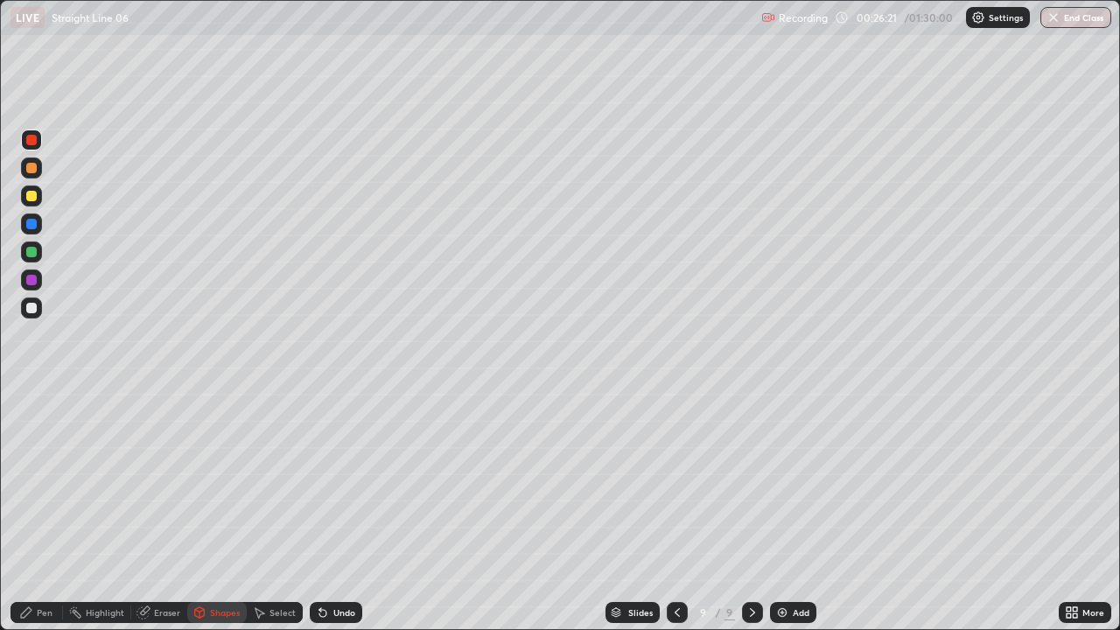
click at [44, 481] on div "Pen" at bounding box center [45, 612] width 16 height 9
click at [31, 253] on div at bounding box center [31, 252] width 10 height 10
click at [32, 308] on div at bounding box center [31, 308] width 10 height 10
click at [333, 481] on div "Undo" at bounding box center [344, 612] width 22 height 9
click at [327, 481] on div "Undo" at bounding box center [336, 612] width 52 height 21
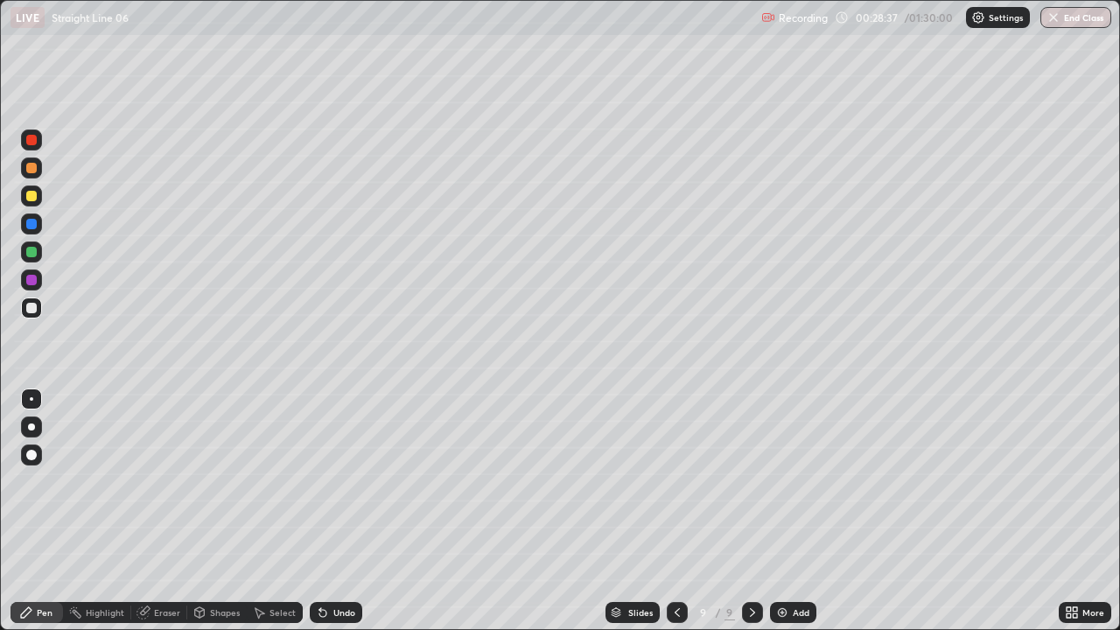
click at [38, 145] on div at bounding box center [31, 139] width 21 height 21
click at [32, 308] on div at bounding box center [31, 308] width 10 height 10
click at [793, 481] on div "Add" at bounding box center [801, 612] width 17 height 9
click at [34, 251] on div at bounding box center [31, 252] width 10 height 10
click at [759, 128] on icon at bounding box center [765, 135] width 14 height 14
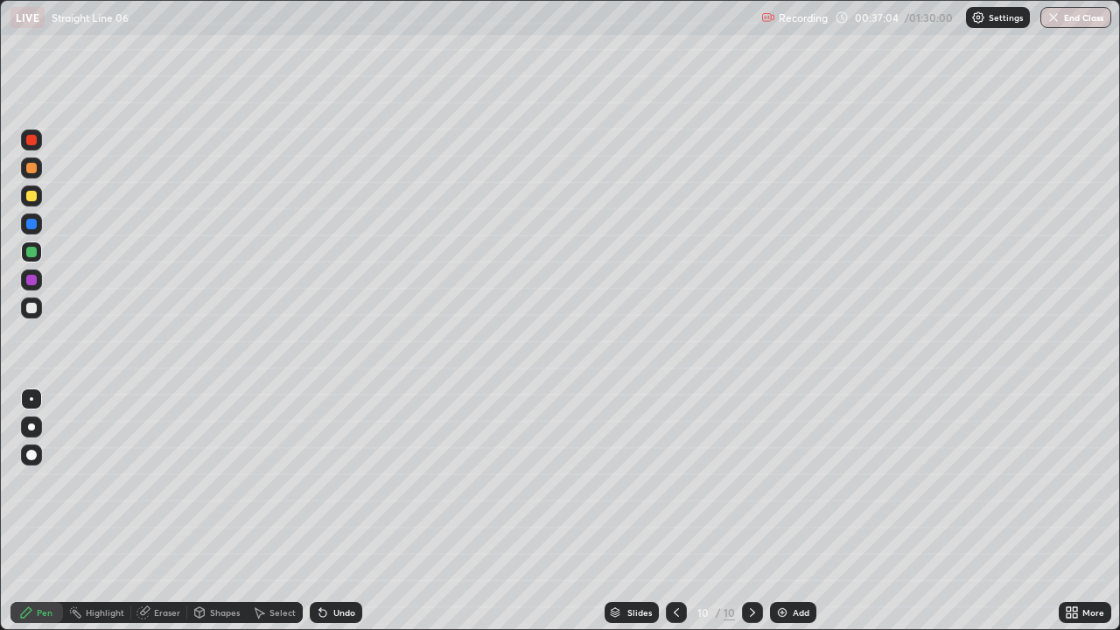
click at [39, 304] on div at bounding box center [31, 307] width 21 height 21
click at [31, 226] on div at bounding box center [31, 224] width 10 height 10
click at [30, 310] on div at bounding box center [31, 308] width 10 height 10
click at [339, 481] on div "Undo" at bounding box center [344, 612] width 22 height 9
click at [333, 481] on div "Undo" at bounding box center [336, 612] width 52 height 21
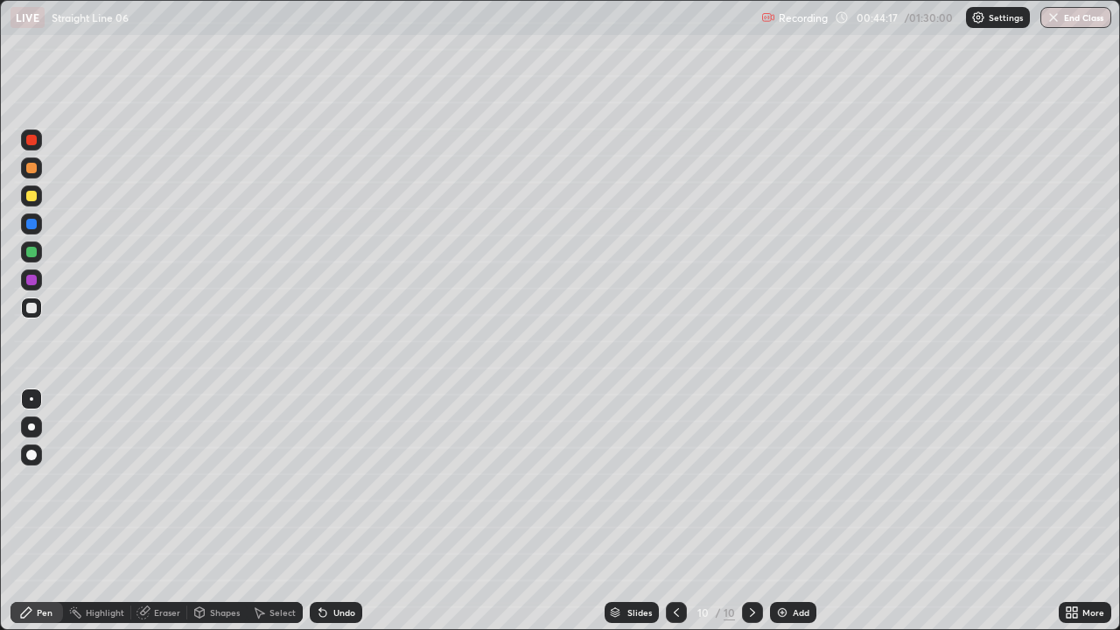
click at [339, 481] on div "Undo" at bounding box center [344, 612] width 22 height 9
click at [793, 481] on div "Add" at bounding box center [801, 612] width 17 height 9
click at [35, 252] on div at bounding box center [31, 252] width 10 height 10
click at [327, 481] on div "Undo" at bounding box center [336, 612] width 52 height 21
click at [31, 309] on div at bounding box center [31, 308] width 10 height 10
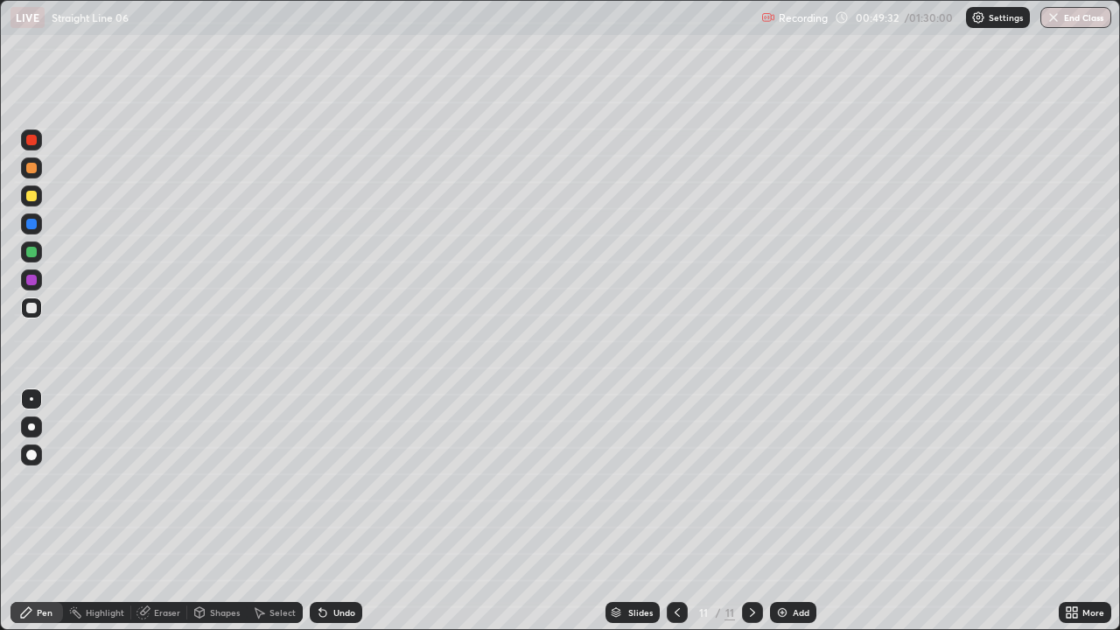
click at [327, 481] on icon at bounding box center [323, 612] width 14 height 14
click at [327, 481] on div "Undo" at bounding box center [336, 612] width 52 height 21
click at [329, 481] on div "Undo" at bounding box center [336, 612] width 52 height 21
click at [333, 481] on div "Undo" at bounding box center [344, 612] width 22 height 9
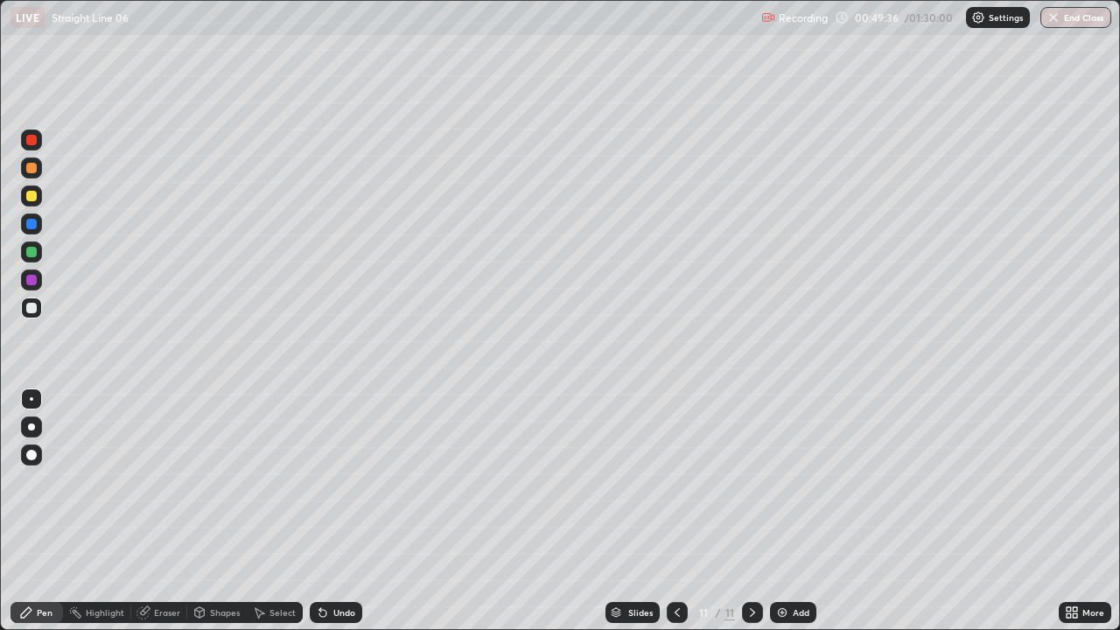
click at [347, 481] on div "Undo" at bounding box center [344, 612] width 22 height 9
click at [30, 224] on div at bounding box center [31, 224] width 10 height 10
click at [278, 481] on div "Select" at bounding box center [282, 612] width 26 height 9
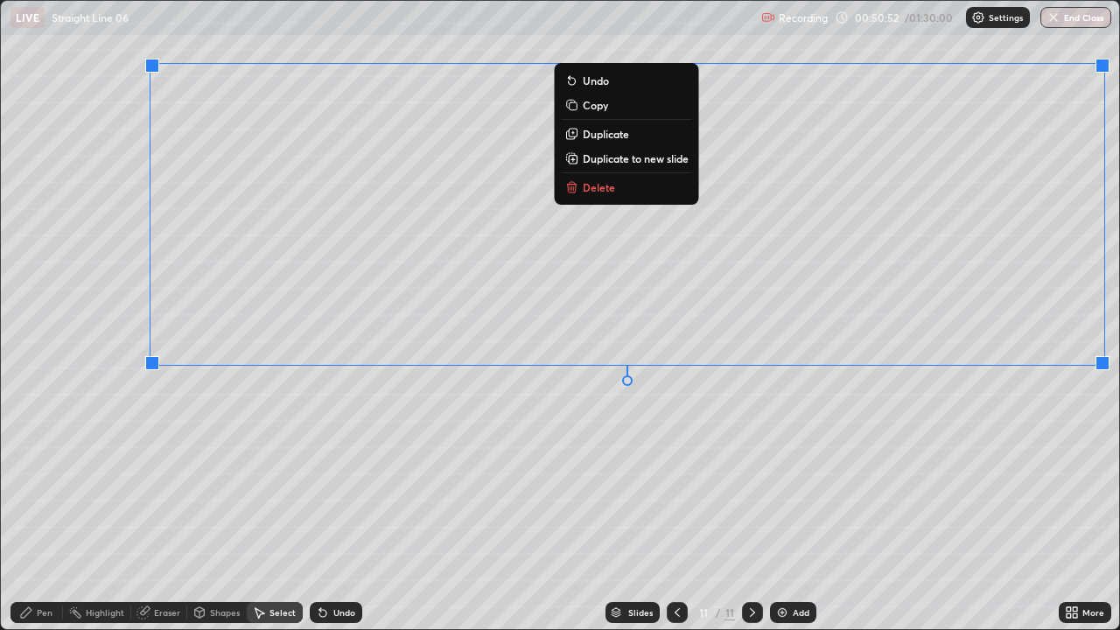
click at [674, 465] on div "0 ° Undo Copy Duplicate Duplicate to new slide Delete" at bounding box center [560, 315] width 1118 height 628
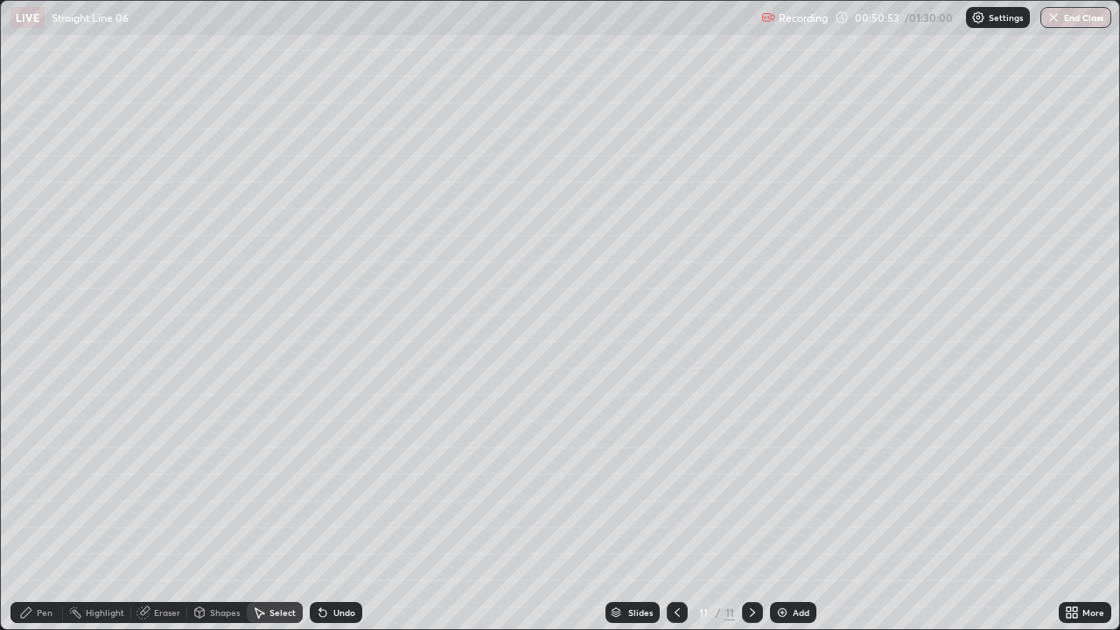
click at [45, 481] on div "Pen" at bounding box center [45, 612] width 16 height 9
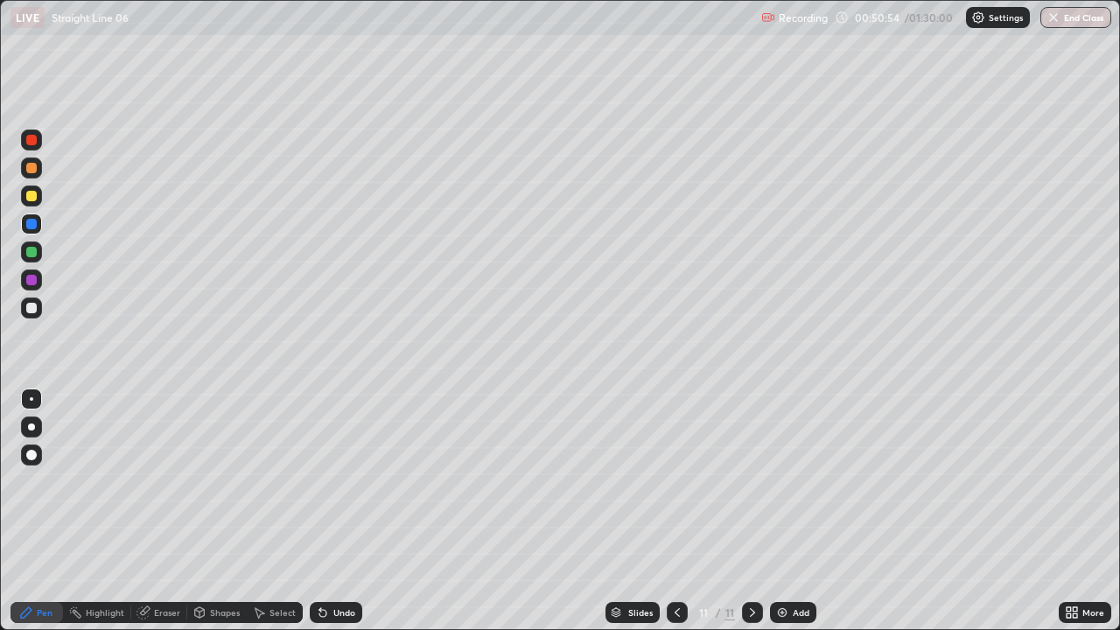
click at [39, 304] on div at bounding box center [31, 307] width 21 height 21
click at [30, 280] on div at bounding box center [31, 280] width 10 height 10
click at [31, 309] on div at bounding box center [31, 308] width 10 height 10
click at [31, 251] on div at bounding box center [31, 252] width 10 height 10
click at [344, 481] on div "Undo" at bounding box center [344, 612] width 22 height 9
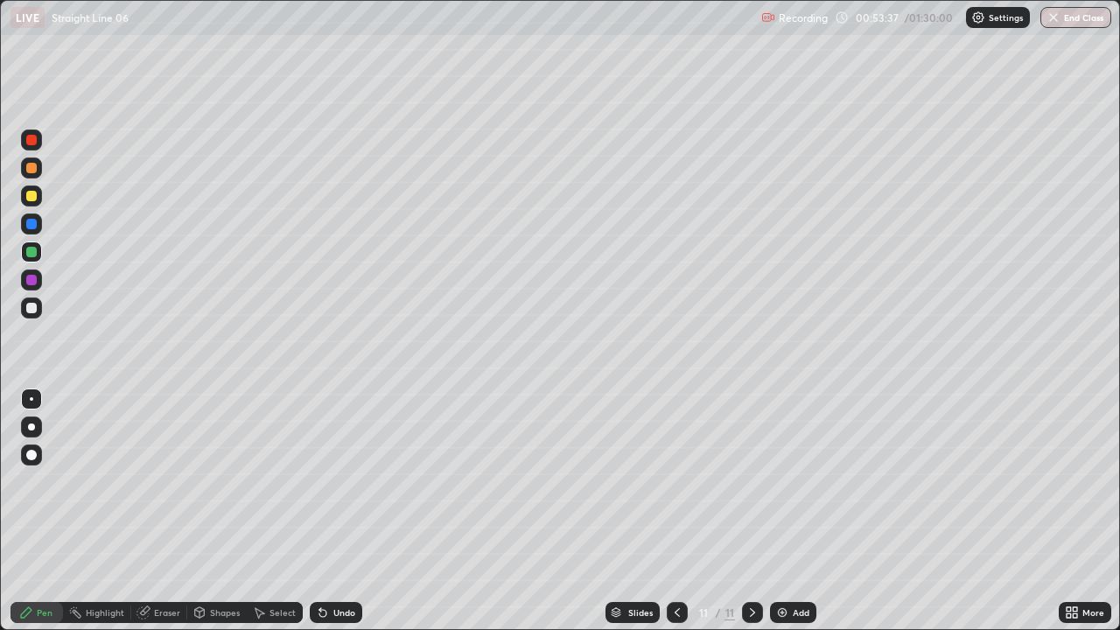
click at [346, 481] on div "Undo" at bounding box center [344, 612] width 22 height 9
click at [350, 481] on div "Undo" at bounding box center [344, 612] width 22 height 9
click at [344, 481] on div "Undo" at bounding box center [336, 612] width 52 height 21
click at [339, 481] on div "Undo" at bounding box center [344, 612] width 22 height 9
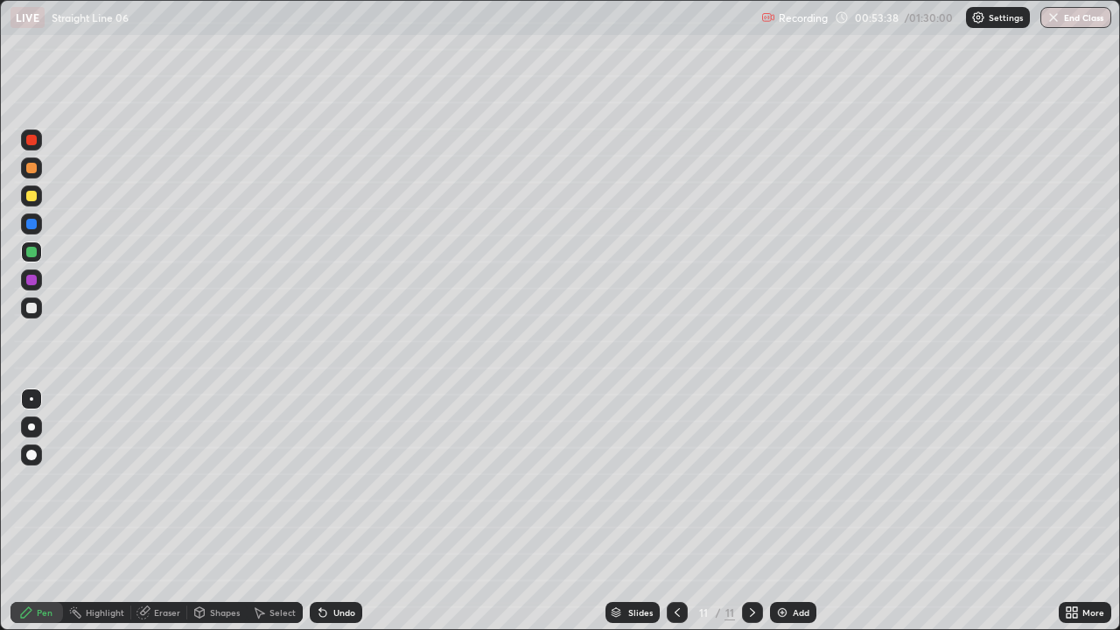
click at [341, 481] on div "Undo" at bounding box center [344, 612] width 22 height 9
click at [346, 481] on div "Undo" at bounding box center [344, 612] width 22 height 9
click at [353, 481] on div "Undo" at bounding box center [336, 612] width 52 height 21
click at [351, 481] on div "Undo" at bounding box center [336, 612] width 52 height 21
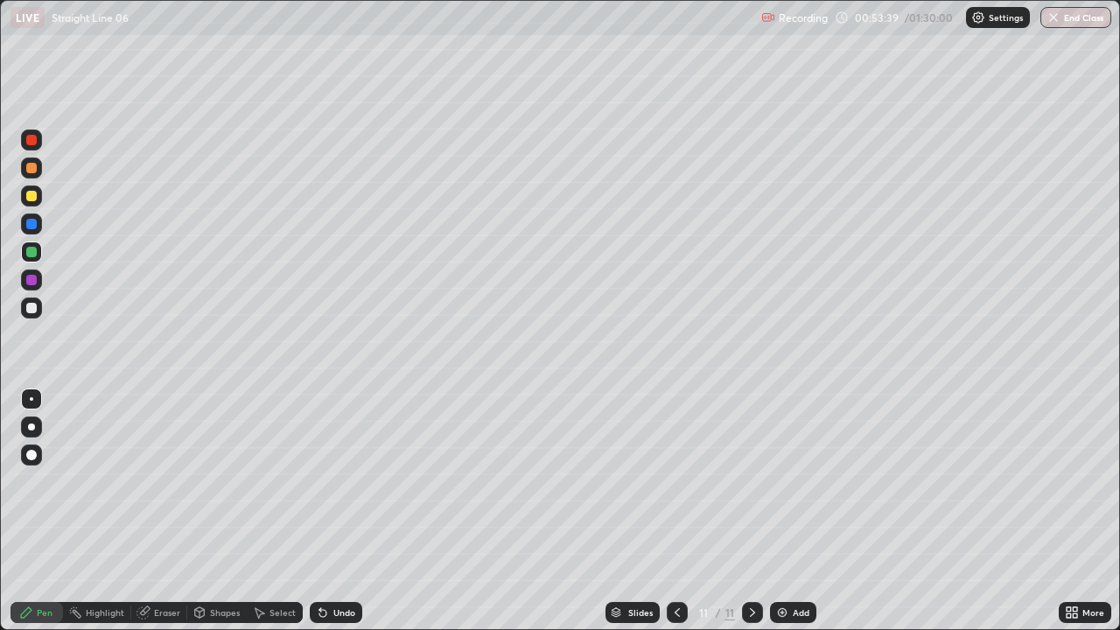
click at [351, 481] on div "Undo" at bounding box center [336, 612] width 52 height 21
click at [352, 481] on div "Undo" at bounding box center [336, 612] width 52 height 21
click at [353, 481] on div "Undo" at bounding box center [336, 612] width 52 height 21
click at [352, 481] on div "Undo" at bounding box center [336, 612] width 52 height 21
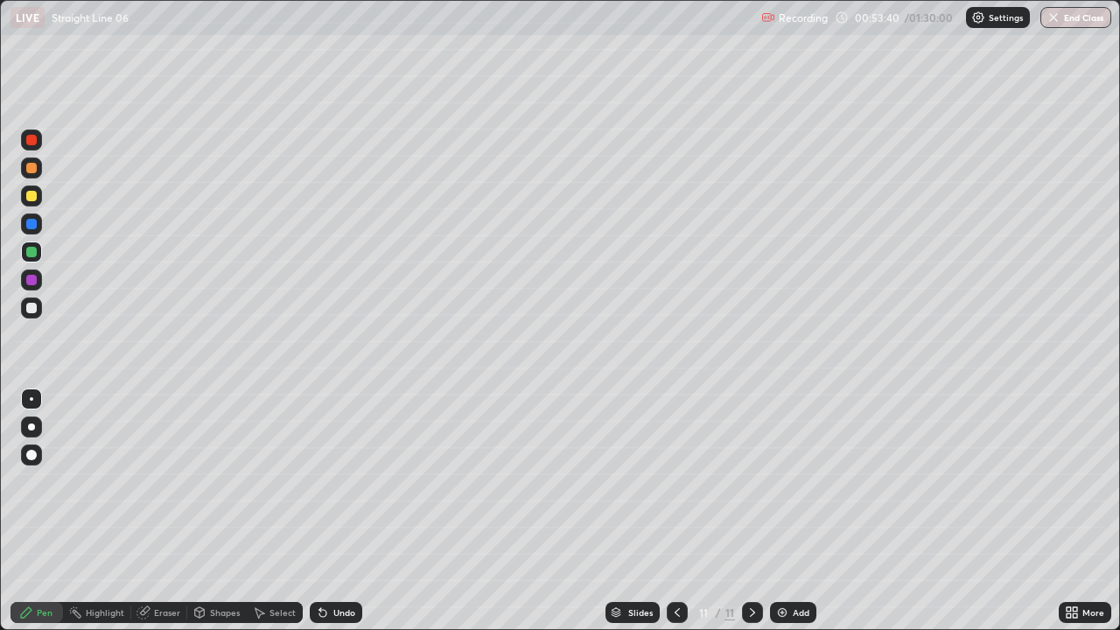
click at [352, 481] on div "Undo" at bounding box center [336, 612] width 52 height 21
click at [349, 481] on div "Undo" at bounding box center [336, 612] width 52 height 21
click at [347, 481] on div "Undo" at bounding box center [336, 612] width 52 height 21
click at [348, 481] on div "Undo" at bounding box center [344, 612] width 22 height 9
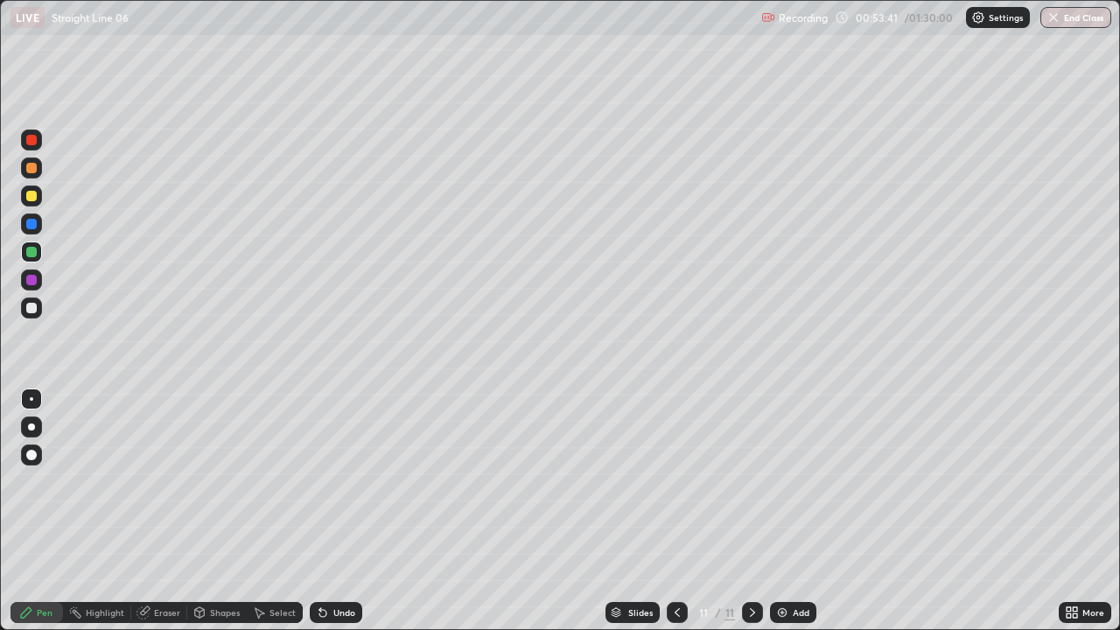
click at [345, 481] on div "Undo" at bounding box center [344, 612] width 22 height 9
click at [346, 481] on div "Undo" at bounding box center [336, 612] width 52 height 21
click at [347, 481] on div "Undo" at bounding box center [336, 612] width 52 height 21
click at [346, 481] on div "Undo" at bounding box center [336, 612] width 52 height 21
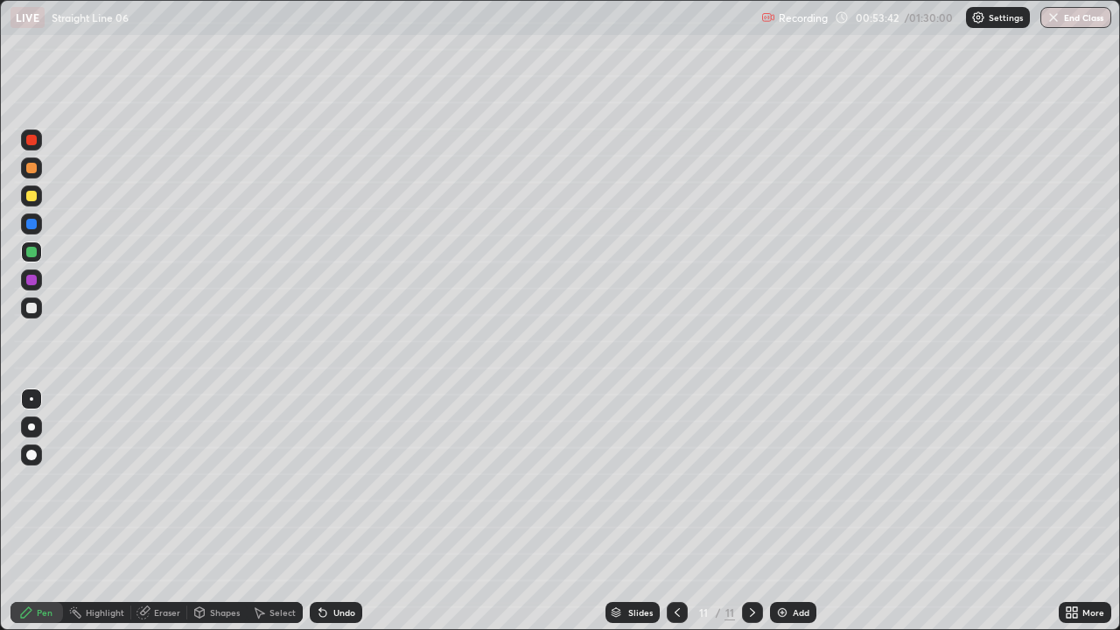
click at [349, 481] on div "Undo" at bounding box center [336, 612] width 52 height 21
click at [348, 481] on div "Undo" at bounding box center [336, 612] width 52 height 21
click at [347, 481] on div "Undo" at bounding box center [336, 612] width 52 height 21
click at [349, 481] on div "Undo" at bounding box center [336, 612] width 52 height 21
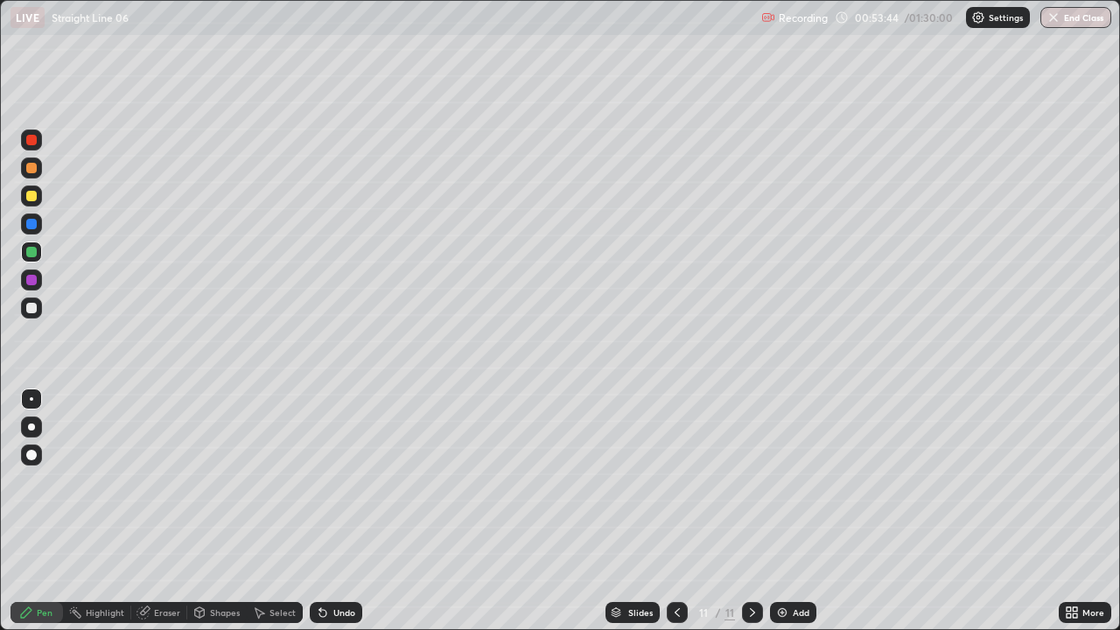
click at [345, 481] on div "Undo" at bounding box center [336, 612] width 52 height 21
click at [343, 481] on div "Undo" at bounding box center [336, 612] width 52 height 21
click at [32, 306] on div at bounding box center [31, 308] width 10 height 10
click at [341, 481] on div "Undo" at bounding box center [344, 612] width 22 height 9
click at [32, 191] on div at bounding box center [31, 196] width 10 height 10
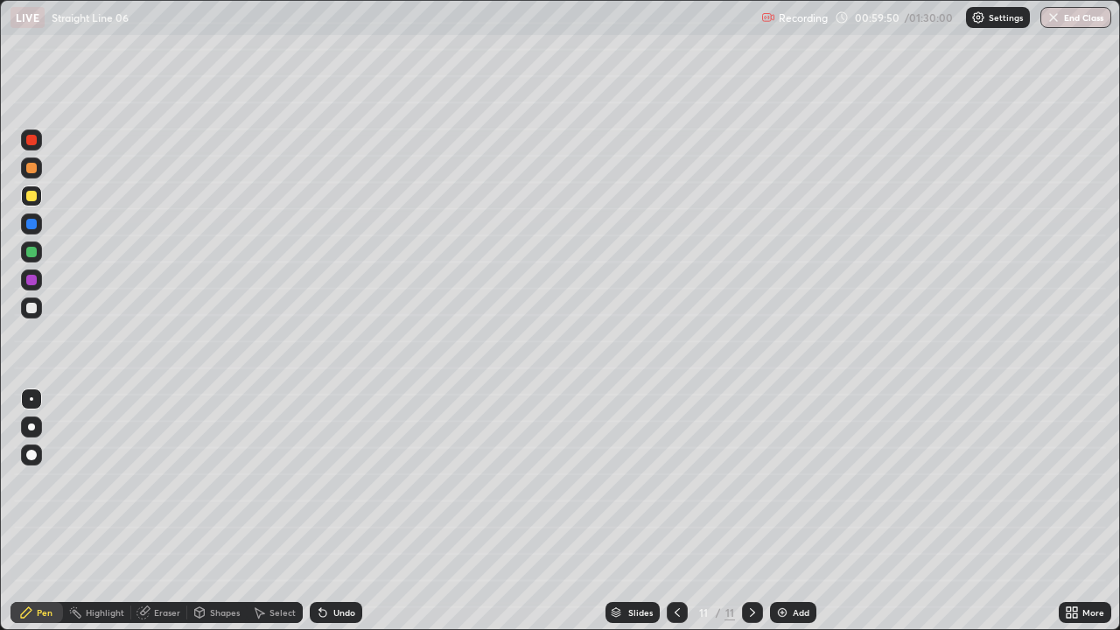
click at [777, 481] on img at bounding box center [782, 612] width 14 height 14
click at [39, 311] on div at bounding box center [31, 307] width 21 height 21
click at [33, 174] on div at bounding box center [31, 167] width 21 height 21
click at [29, 261] on div at bounding box center [31, 251] width 21 height 21
click at [29, 311] on div at bounding box center [31, 308] width 10 height 10
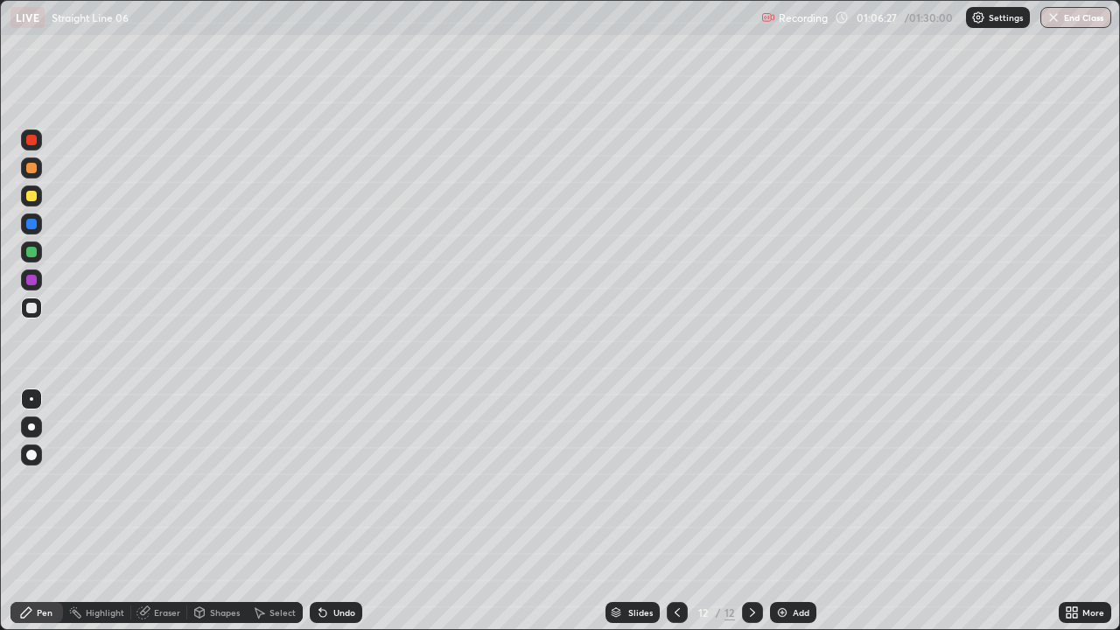
click at [343, 481] on div "Undo" at bounding box center [344, 612] width 22 height 9
click at [344, 481] on div "Undo" at bounding box center [344, 612] width 22 height 9
click at [342, 481] on div "Undo" at bounding box center [344, 612] width 22 height 9
click at [341, 481] on div "Undo" at bounding box center [344, 612] width 22 height 9
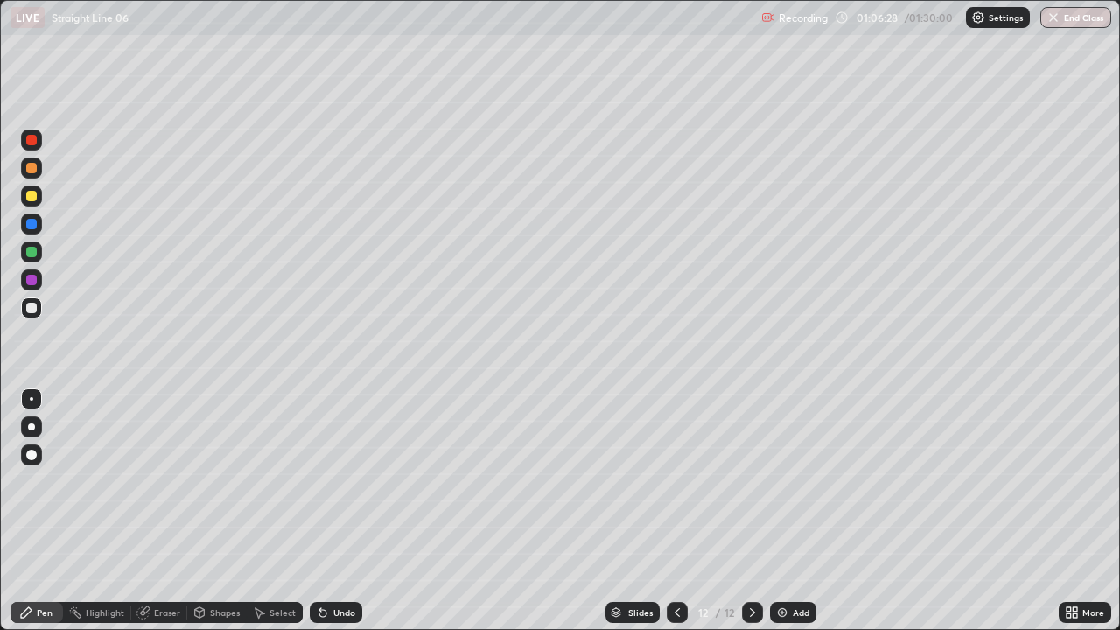
click at [342, 481] on div "Undo" at bounding box center [344, 612] width 22 height 9
click at [341, 481] on div "Undo" at bounding box center [344, 612] width 22 height 9
click at [343, 481] on div "Undo" at bounding box center [344, 612] width 22 height 9
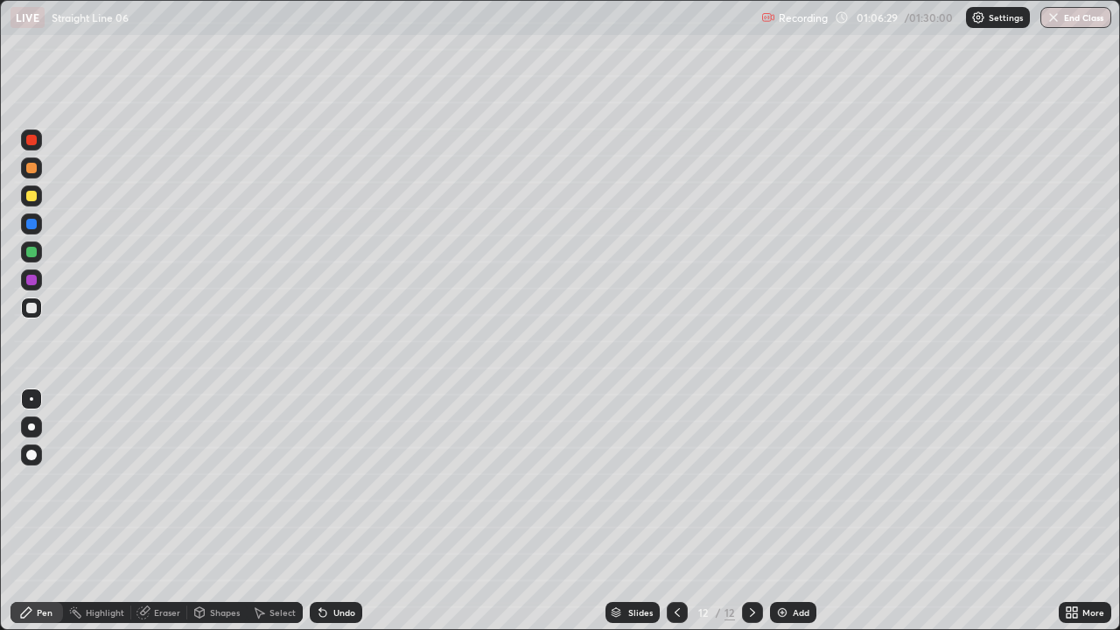
click at [344, 481] on div "Undo" at bounding box center [344, 612] width 22 height 9
click at [342, 481] on div "Undo" at bounding box center [344, 612] width 22 height 9
click at [341, 481] on div "Undo" at bounding box center [344, 612] width 22 height 9
click at [340, 481] on div "Undo" at bounding box center [344, 612] width 22 height 9
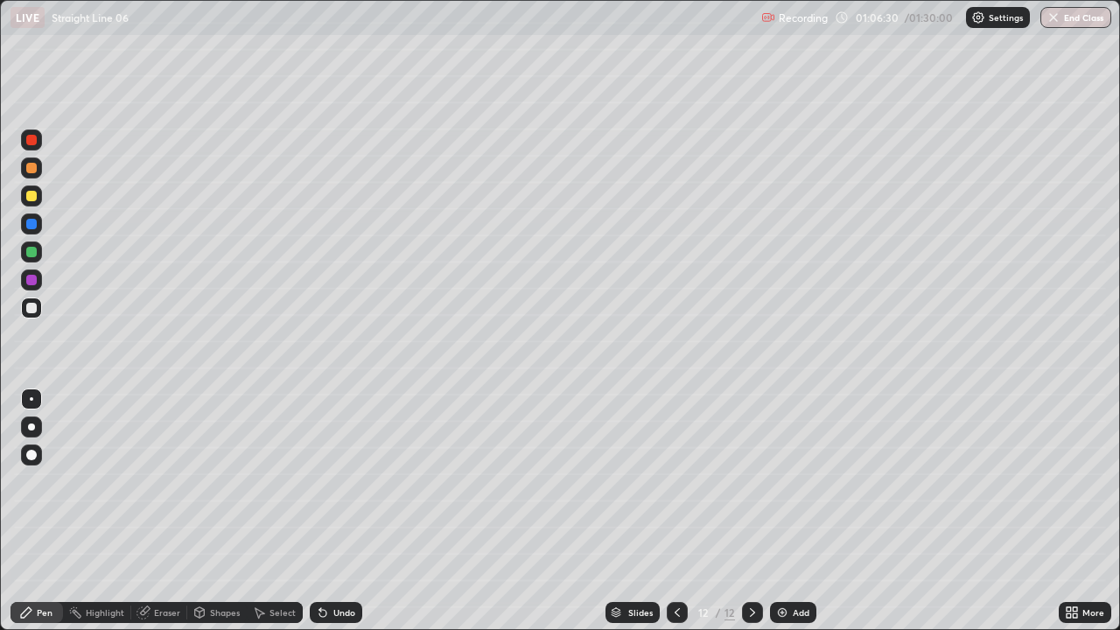
click at [340, 481] on div "Undo" at bounding box center [344, 612] width 22 height 9
click at [339, 481] on div "Undo" at bounding box center [344, 612] width 22 height 9
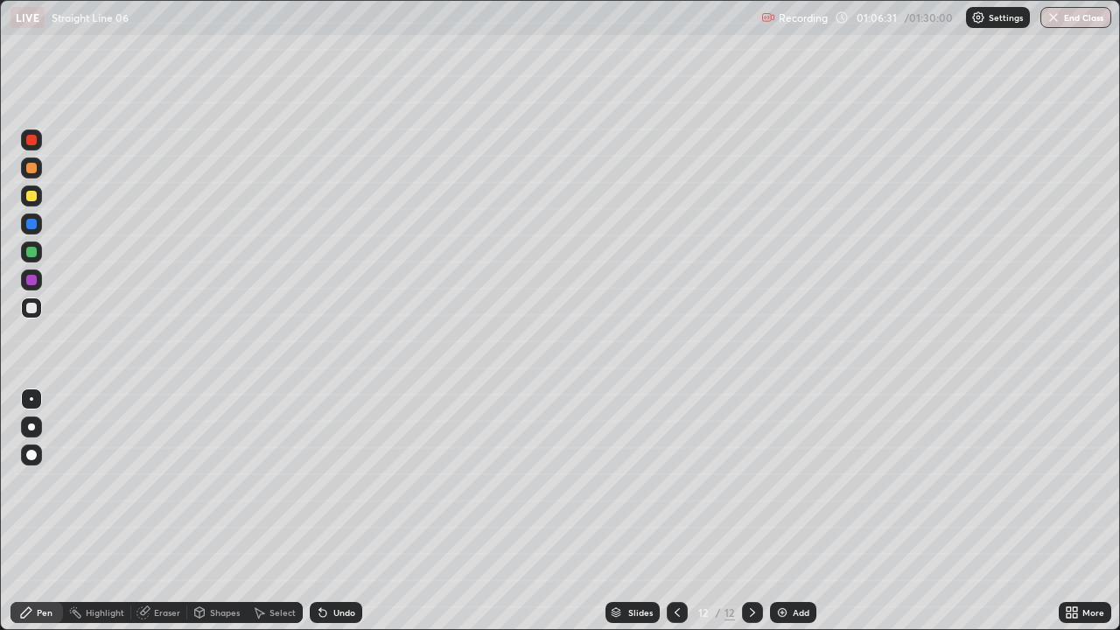
click at [339, 481] on div "Undo" at bounding box center [344, 612] width 22 height 9
click at [338, 481] on div "Undo" at bounding box center [344, 612] width 22 height 9
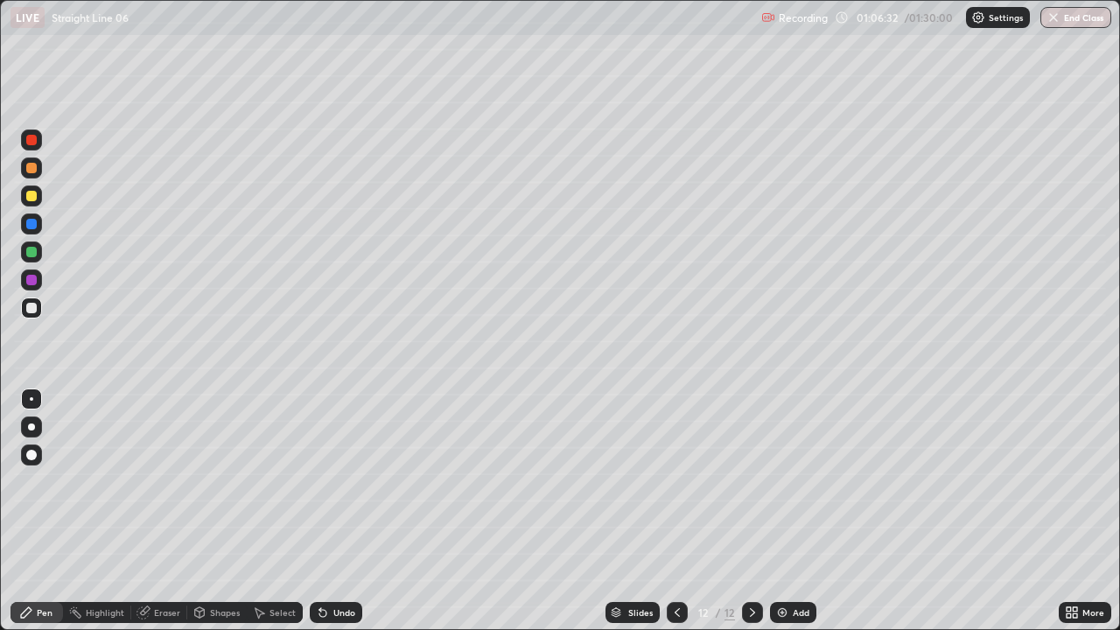
click at [337, 481] on div "Undo" at bounding box center [344, 612] width 22 height 9
click at [336, 481] on div "Undo" at bounding box center [344, 612] width 22 height 9
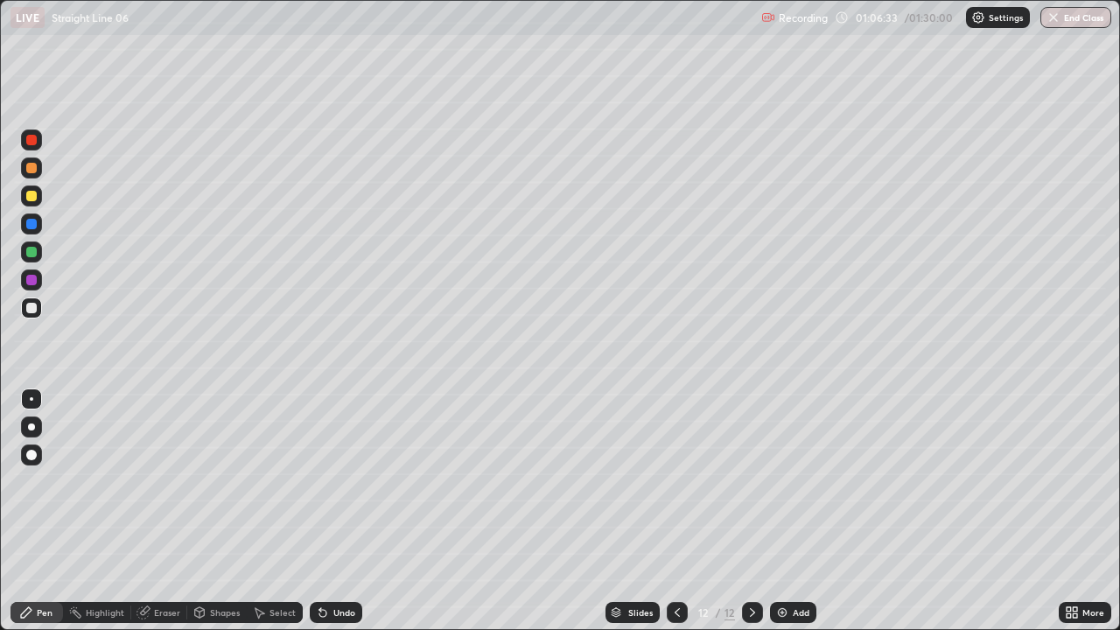
click at [336, 481] on div "Undo" at bounding box center [344, 612] width 22 height 9
click at [337, 481] on div "Undo" at bounding box center [344, 612] width 22 height 9
click at [339, 481] on div "Undo" at bounding box center [344, 612] width 22 height 9
click at [31, 250] on div at bounding box center [31, 252] width 10 height 10
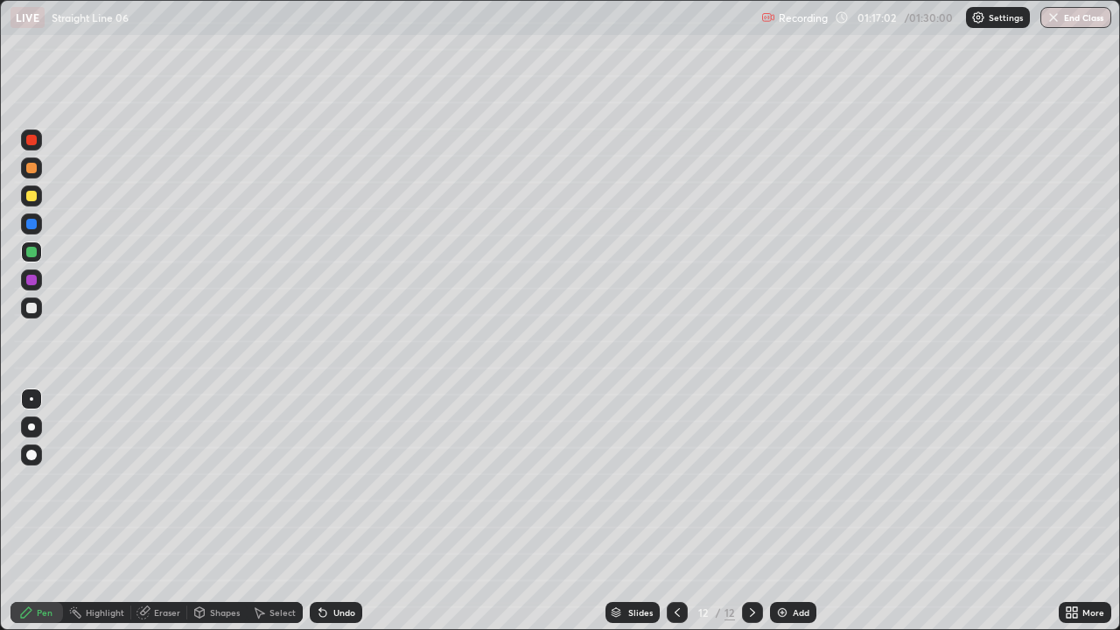
click at [797, 481] on div "Add" at bounding box center [801, 612] width 17 height 9
click at [31, 311] on div at bounding box center [31, 308] width 10 height 10
click at [339, 481] on div "Undo" at bounding box center [344, 612] width 22 height 9
click at [342, 481] on div "Undo" at bounding box center [344, 612] width 22 height 9
click at [34, 248] on div at bounding box center [31, 252] width 10 height 10
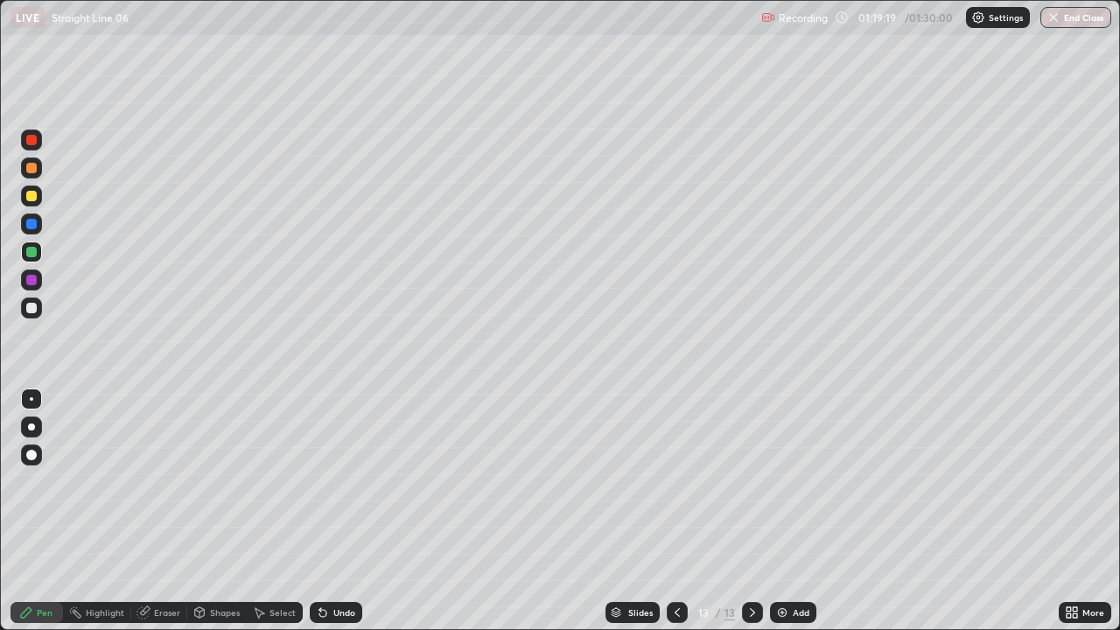
click at [329, 481] on div "Undo" at bounding box center [336, 612] width 52 height 21
click at [340, 481] on div "Undo" at bounding box center [336, 612] width 52 height 21
click at [336, 481] on div "Undo" at bounding box center [344, 612] width 22 height 9
click at [337, 481] on div "Undo" at bounding box center [336, 612] width 52 height 21
click at [338, 481] on div "Undo" at bounding box center [336, 612] width 52 height 21
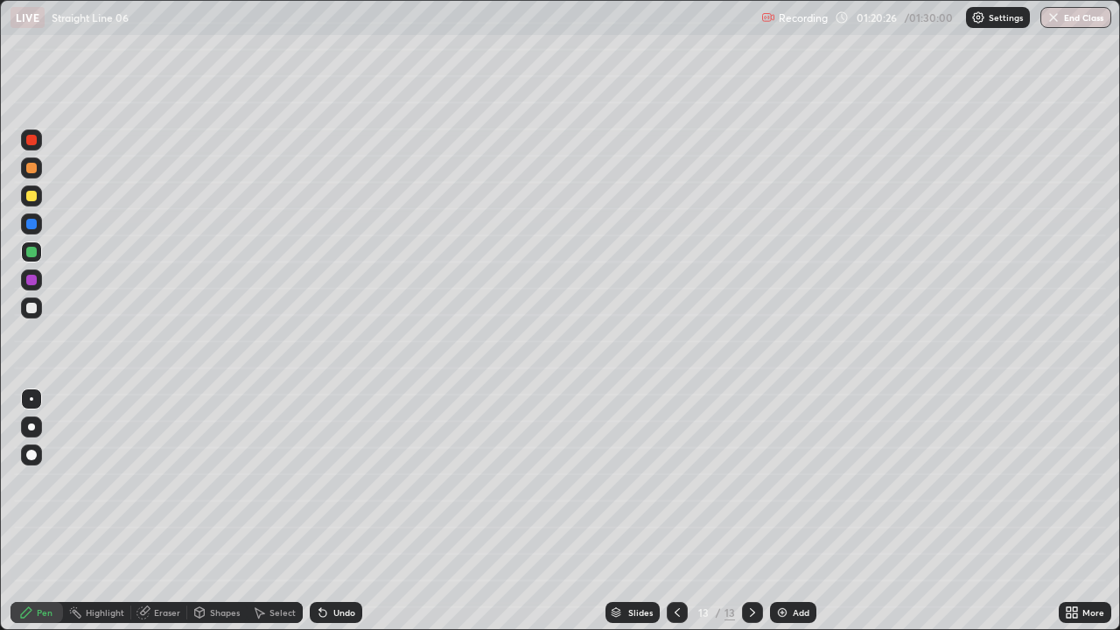
click at [339, 481] on div "Undo" at bounding box center [344, 612] width 22 height 9
click at [341, 481] on div "Undo" at bounding box center [344, 612] width 22 height 9
click at [335, 481] on div "Undo" at bounding box center [336, 612] width 52 height 21
click at [339, 481] on div "Undo" at bounding box center [344, 612] width 22 height 9
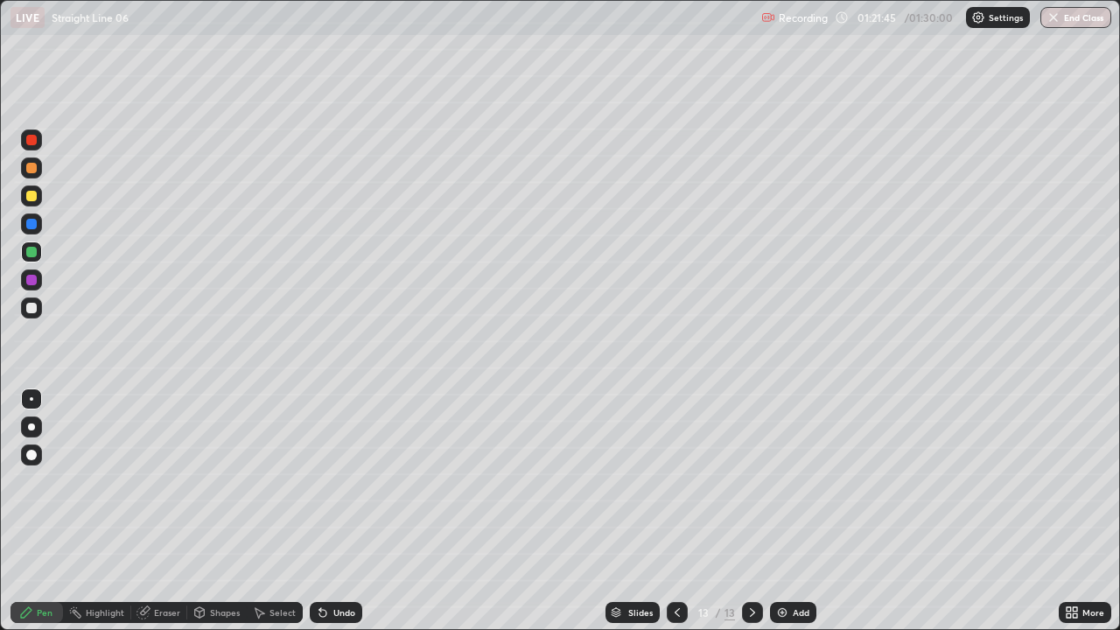
click at [339, 481] on div "Undo" at bounding box center [336, 612] width 52 height 21
click at [26, 309] on div at bounding box center [31, 308] width 10 height 10
click at [1073, 481] on icon at bounding box center [1075, 609] width 4 height 4
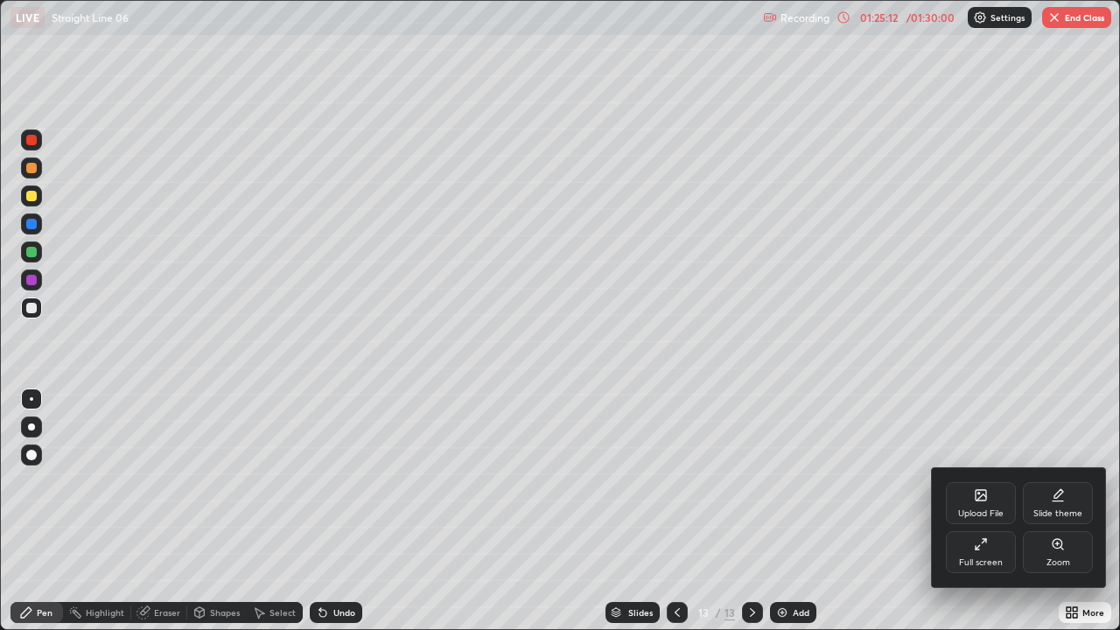
click at [982, 481] on div "Full screen" at bounding box center [981, 552] width 70 height 42
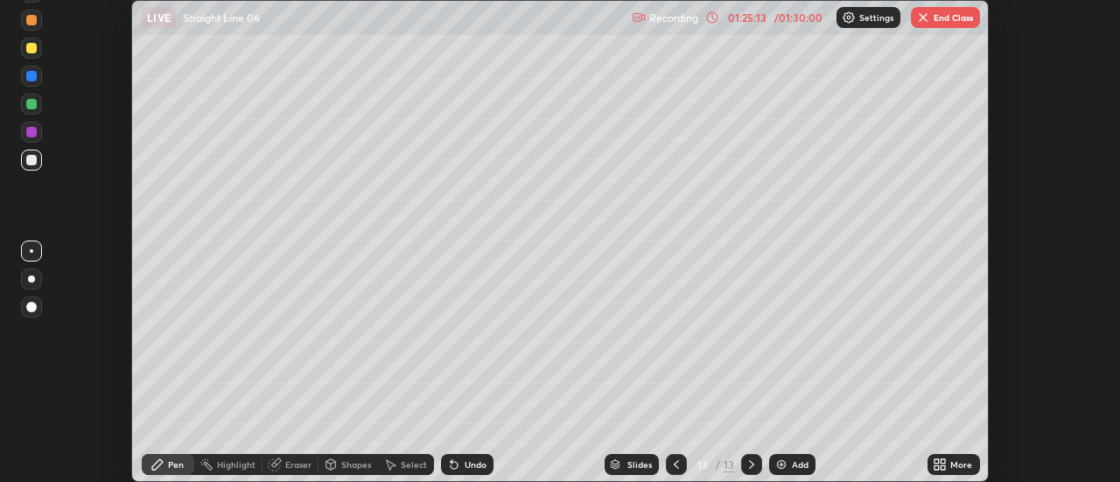
scroll to position [87006, 86368]
click at [952, 25] on button "End Class" at bounding box center [945, 17] width 69 height 21
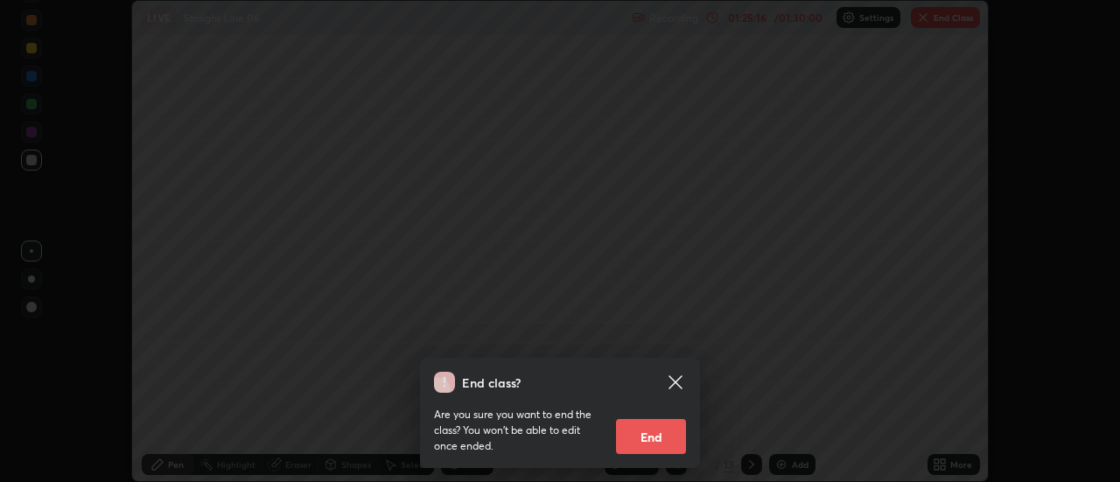
click at [675, 432] on button "End" at bounding box center [651, 436] width 70 height 35
